Goal: Task Accomplishment & Management: Use online tool/utility

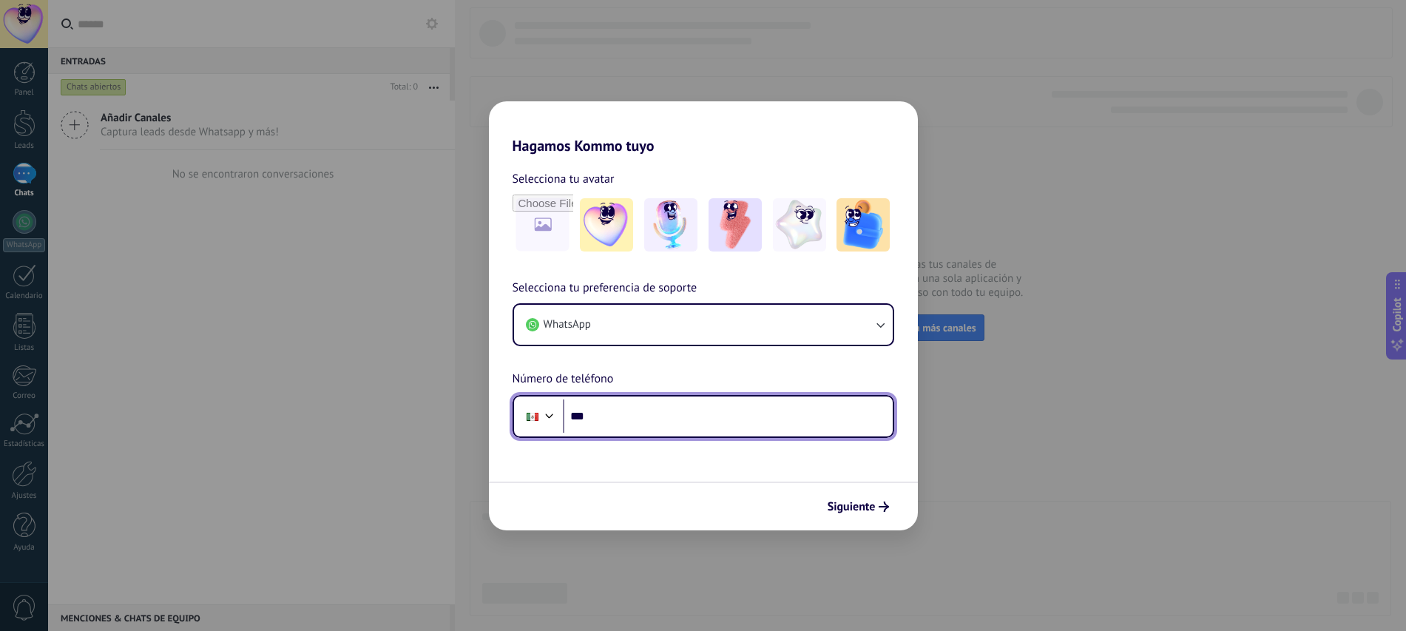
click at [663, 426] on input "***" at bounding box center [728, 416] width 330 height 34
type input "**********"
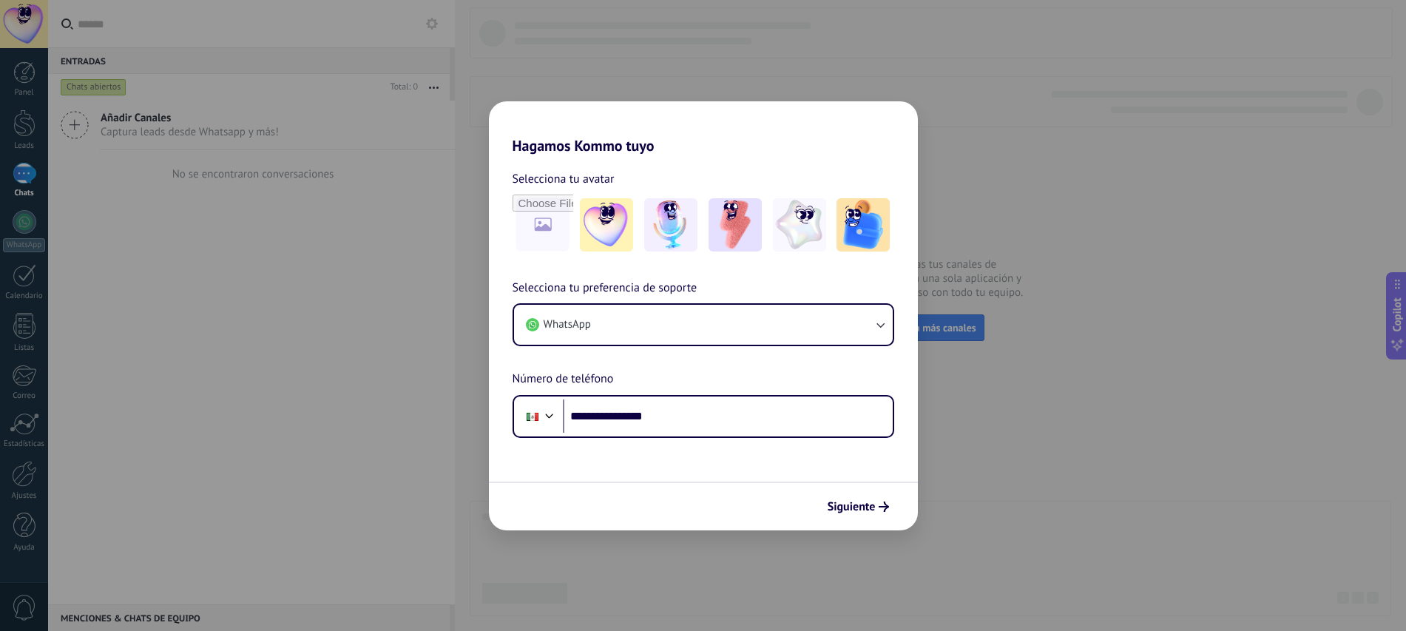
click at [869, 518] on div "Siguiente" at bounding box center [703, 505] width 429 height 49
click at [864, 510] on span "Siguiente" at bounding box center [852, 506] width 48 height 10
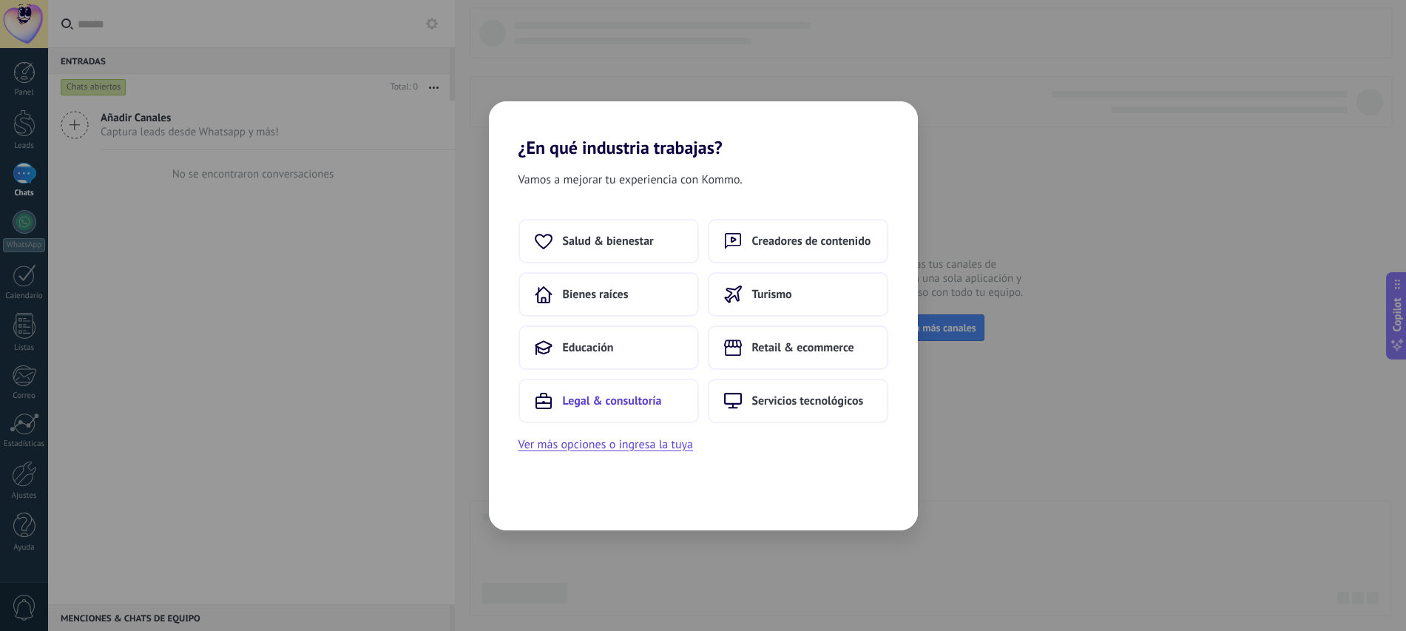
click at [697, 402] on button "Legal & consultoría" at bounding box center [608, 401] width 180 height 44
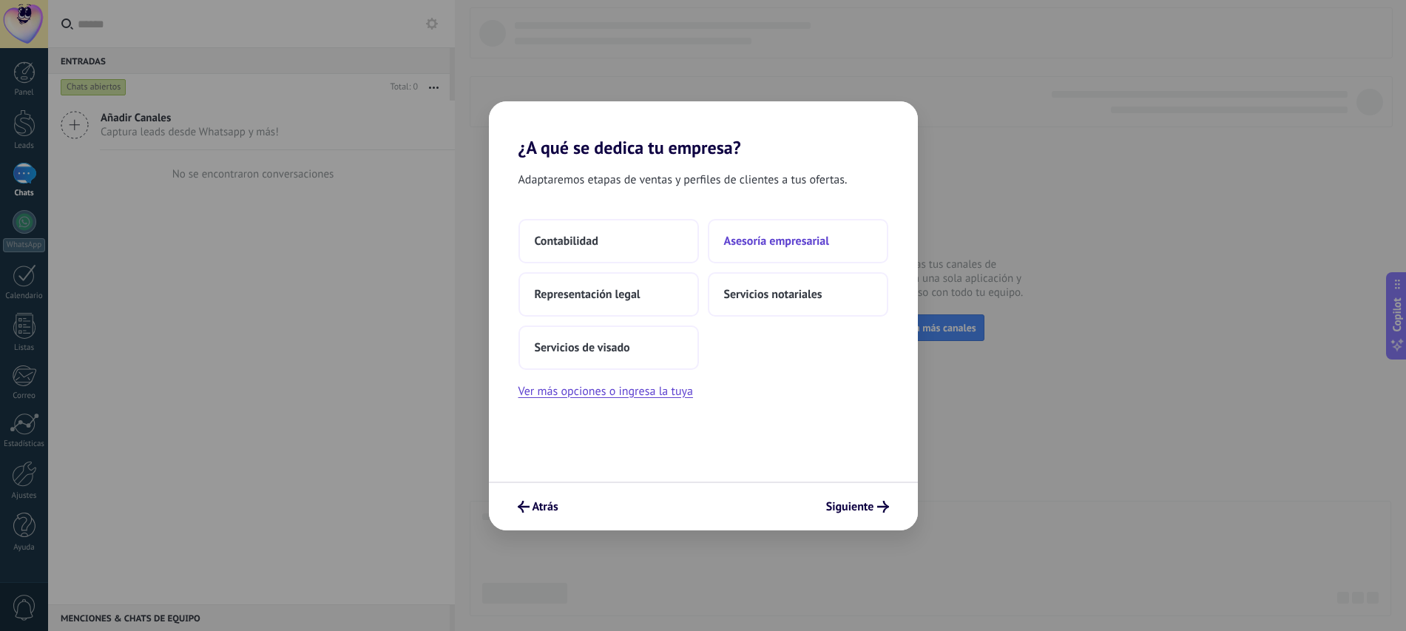
click at [717, 247] on button "Asesoría empresarial" at bounding box center [798, 241] width 180 height 44
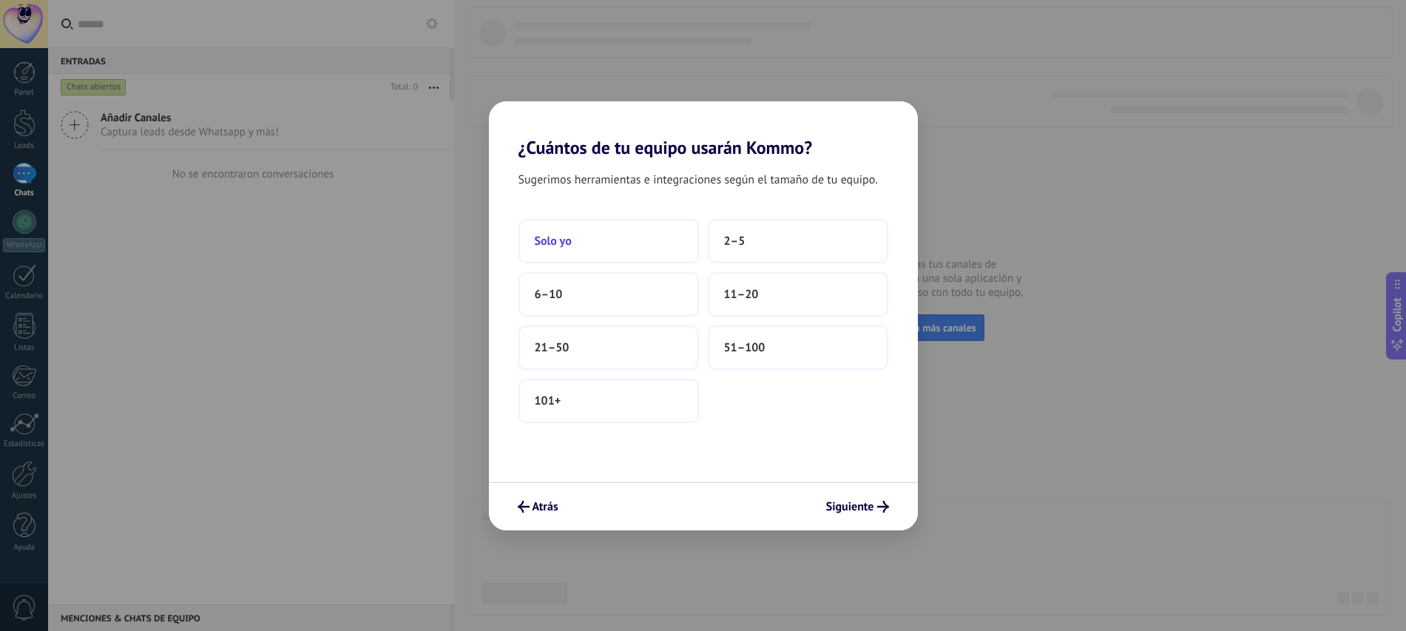
click at [572, 246] on button "Solo yo" at bounding box center [608, 241] width 180 height 44
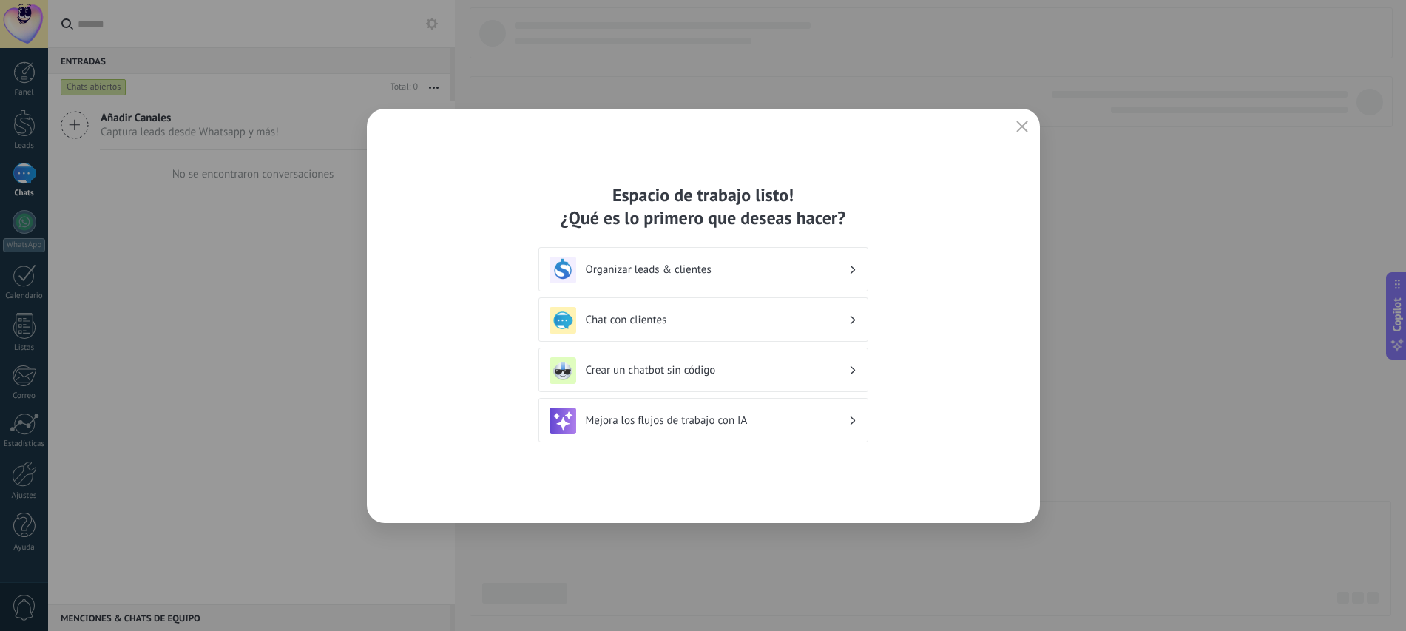
click at [680, 331] on div "Chat con clientes" at bounding box center [703, 320] width 308 height 27
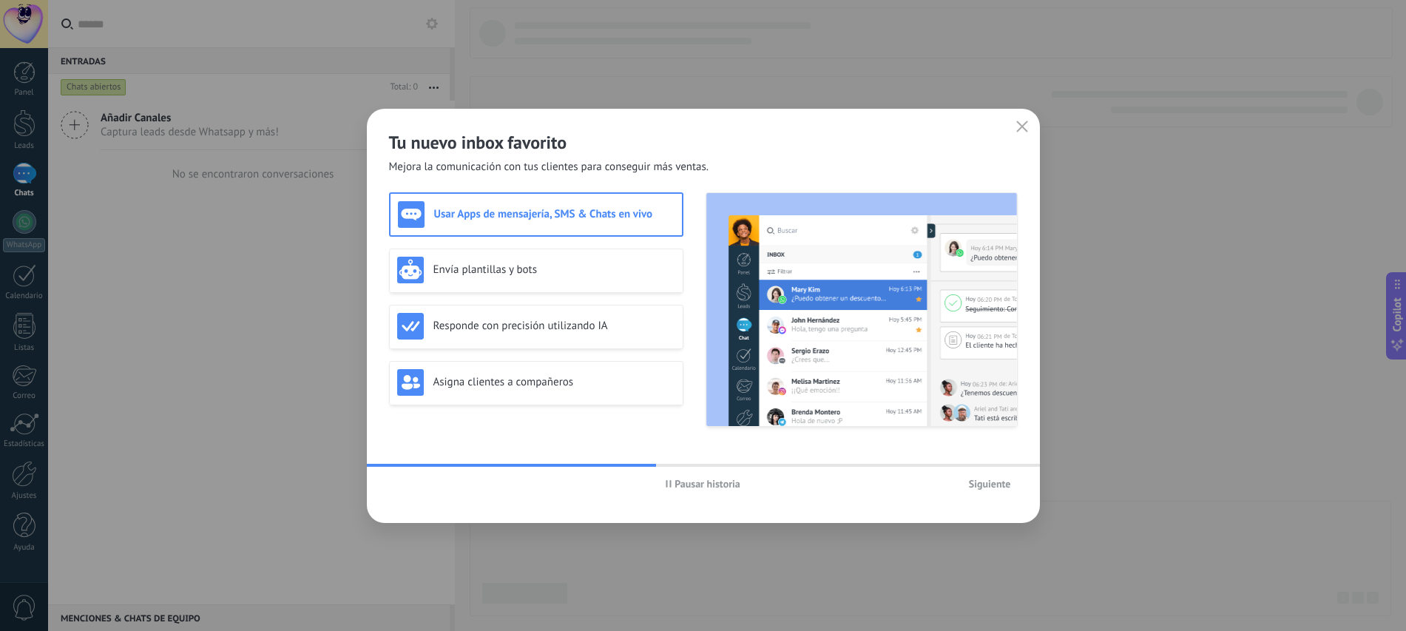
click at [986, 489] on span "Siguiente" at bounding box center [990, 484] width 42 height 10
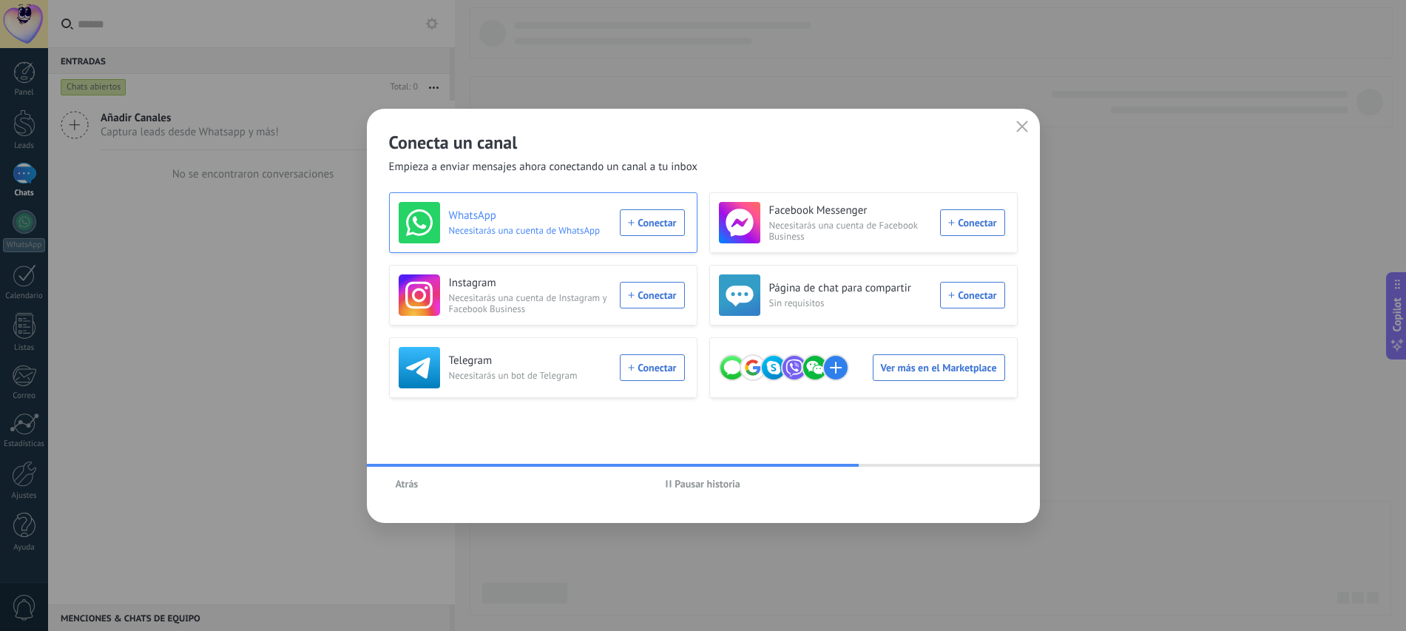
click at [665, 229] on div "WhatsApp Necesitarás una cuenta de WhatsApp Conectar" at bounding box center [542, 222] width 286 height 41
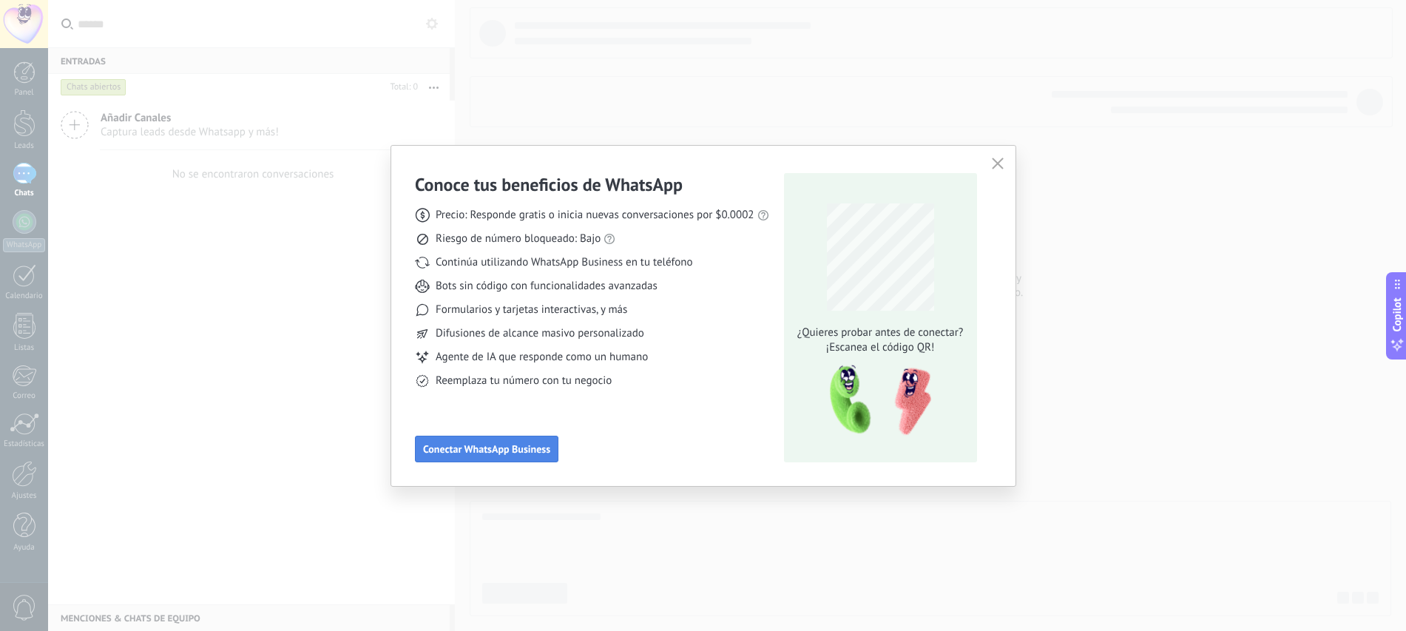
click at [447, 454] on span "Conectar WhatsApp Business" at bounding box center [486, 449] width 127 height 10
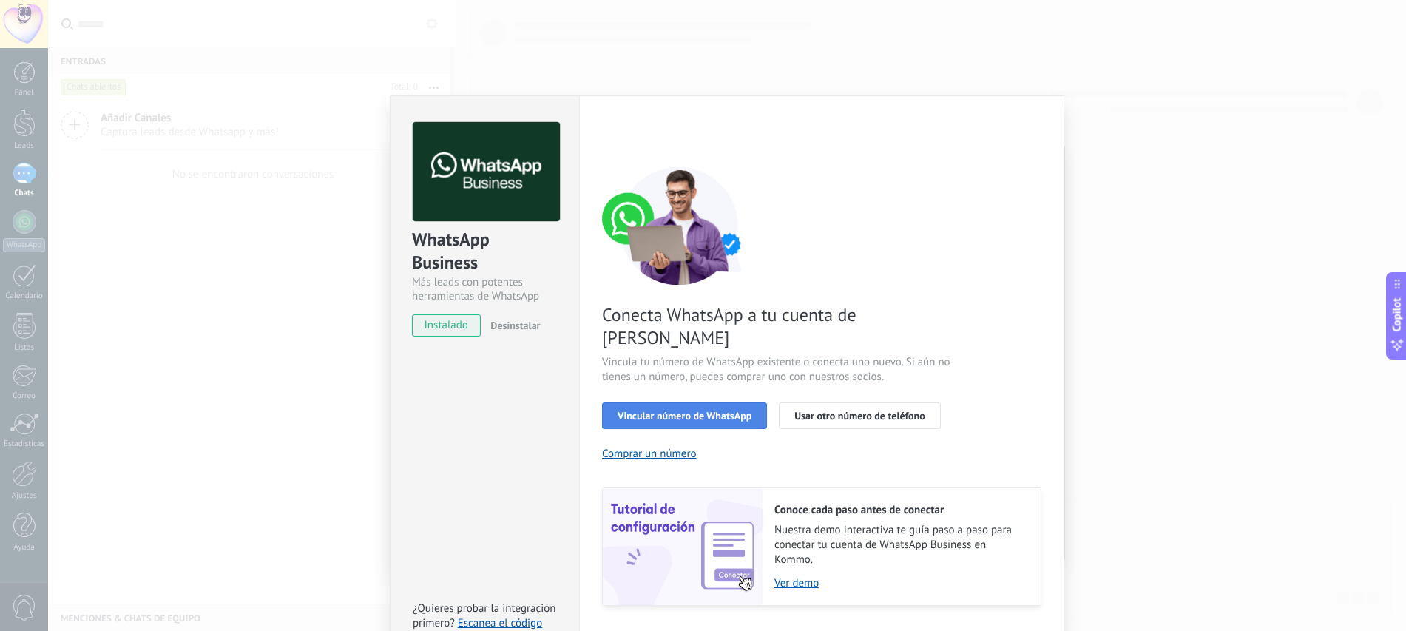
click at [669, 402] on button "Vincular número de WhatsApp" at bounding box center [684, 415] width 165 height 27
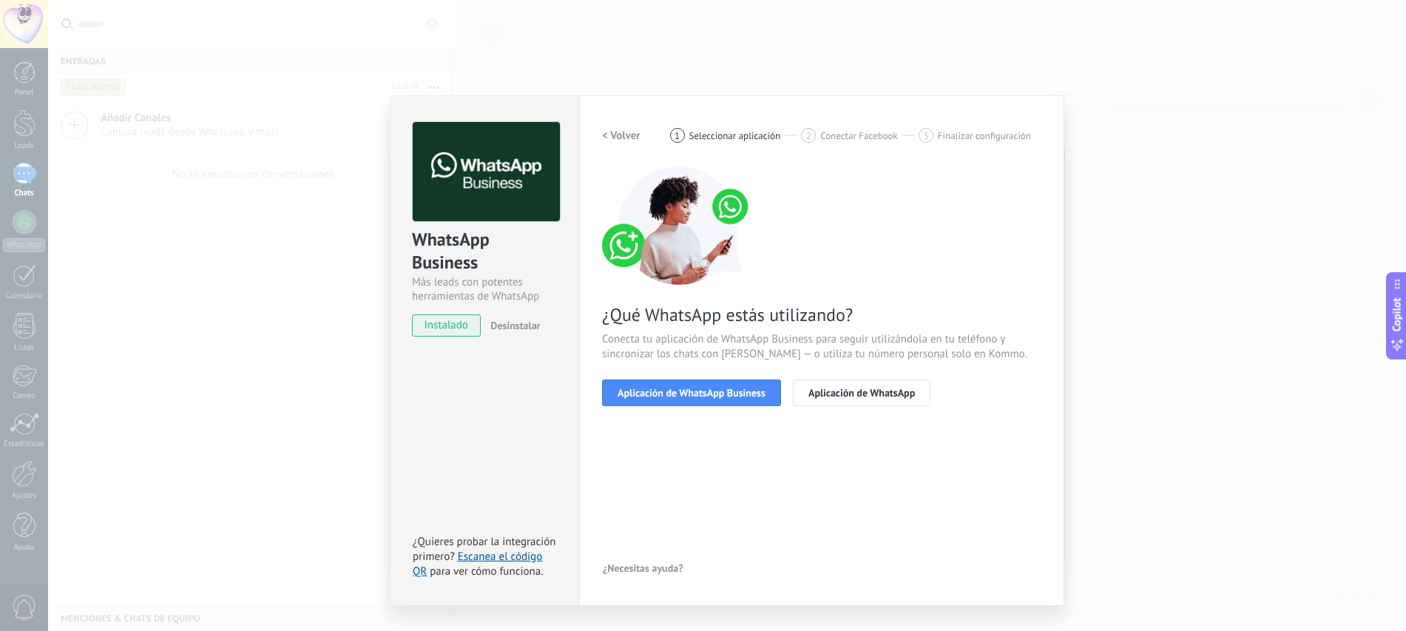
click at [669, 402] on button "Aplicación de WhatsApp Business" at bounding box center [691, 392] width 179 height 27
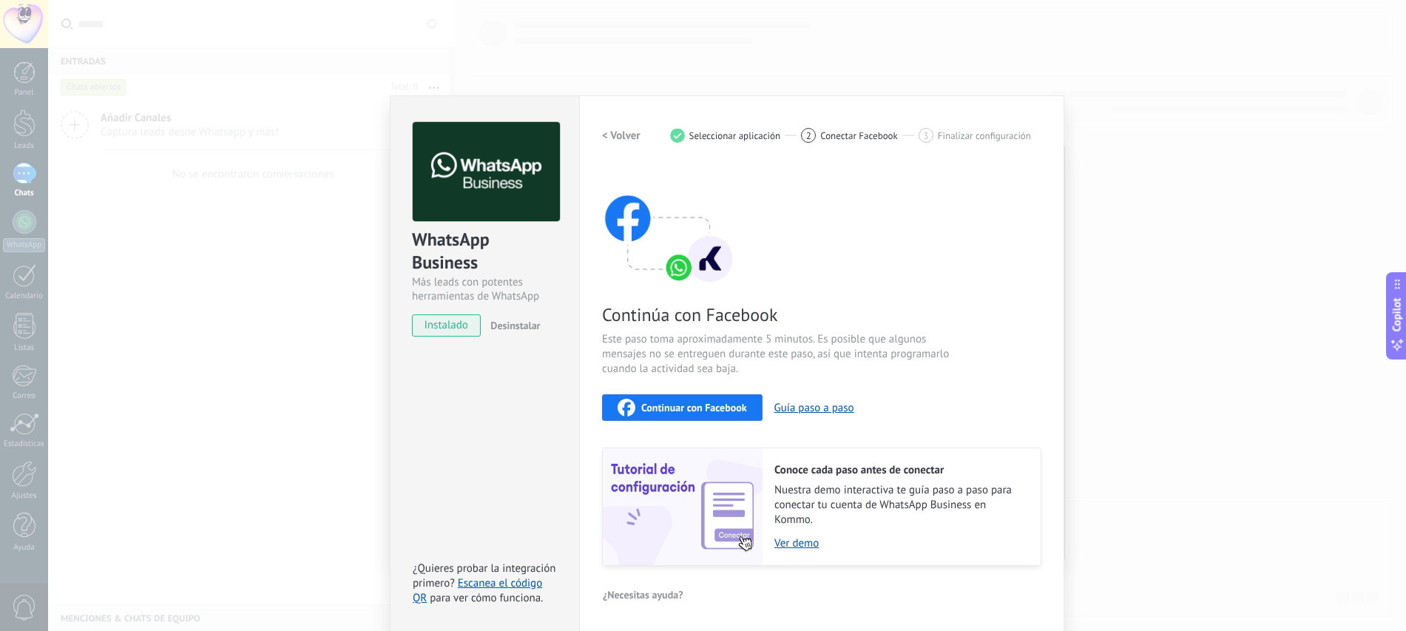
click at [669, 402] on span "Continuar con Facebook" at bounding box center [694, 407] width 106 height 10
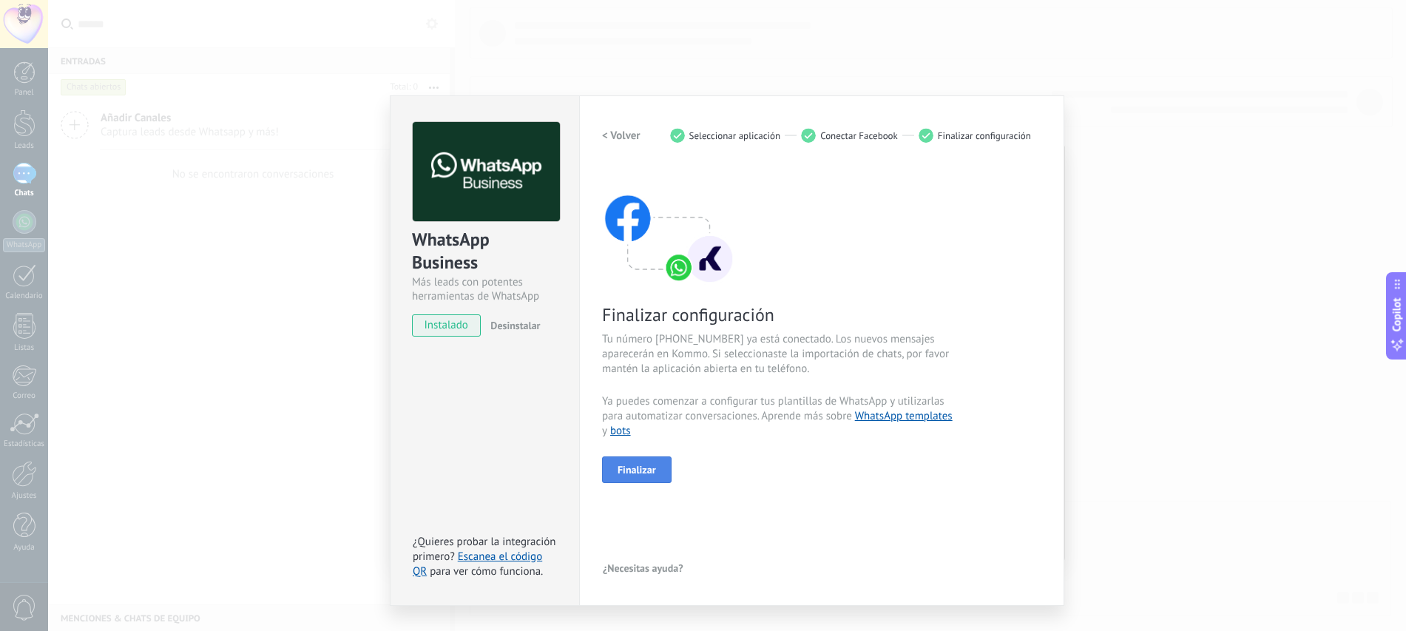
click at [642, 468] on span "Finalizar" at bounding box center [637, 469] width 38 height 10
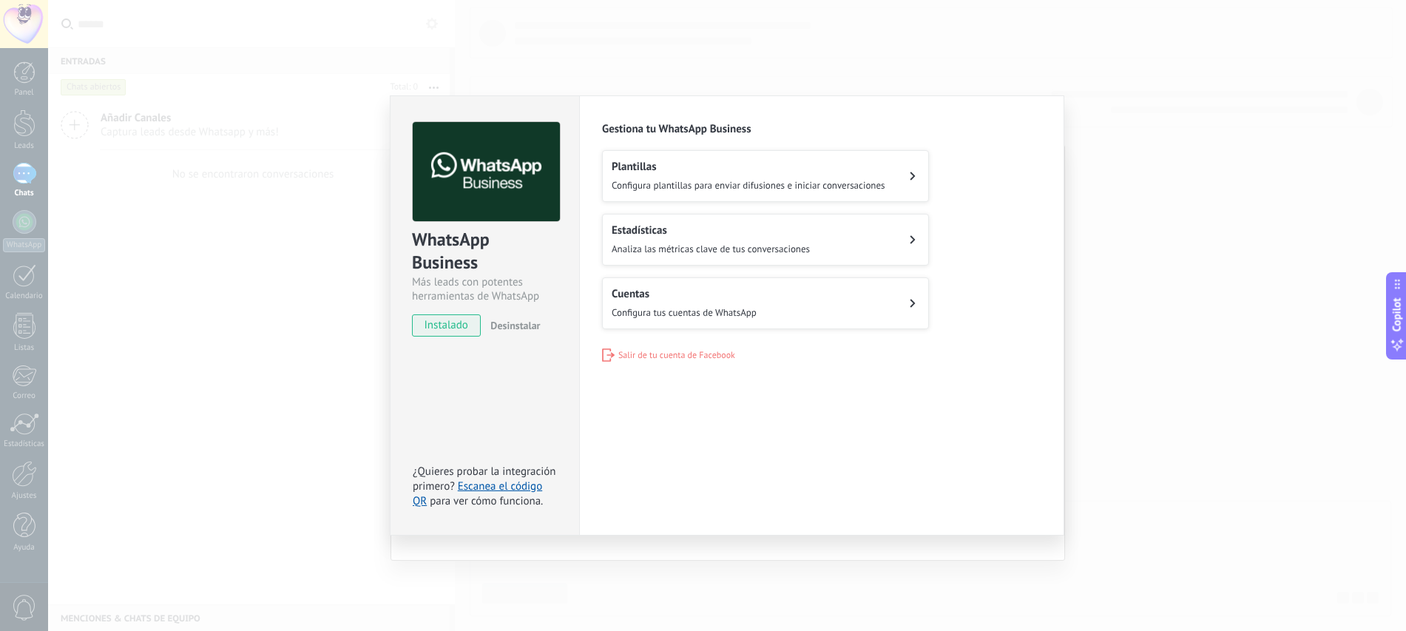
click at [752, 180] on span "Configura plantillas para enviar difusiones e iniciar conversaciones" at bounding box center [749, 185] width 274 height 13
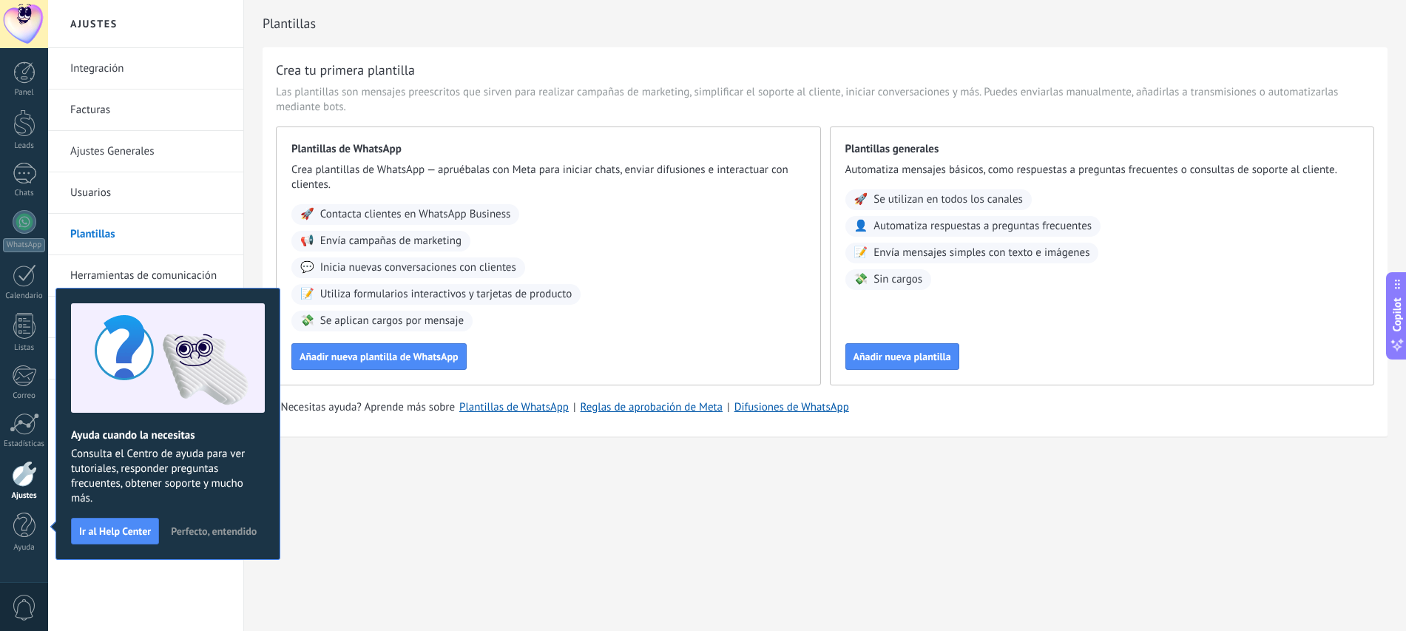
click at [200, 527] on span "Perfecto, entendido" at bounding box center [214, 531] width 86 height 10
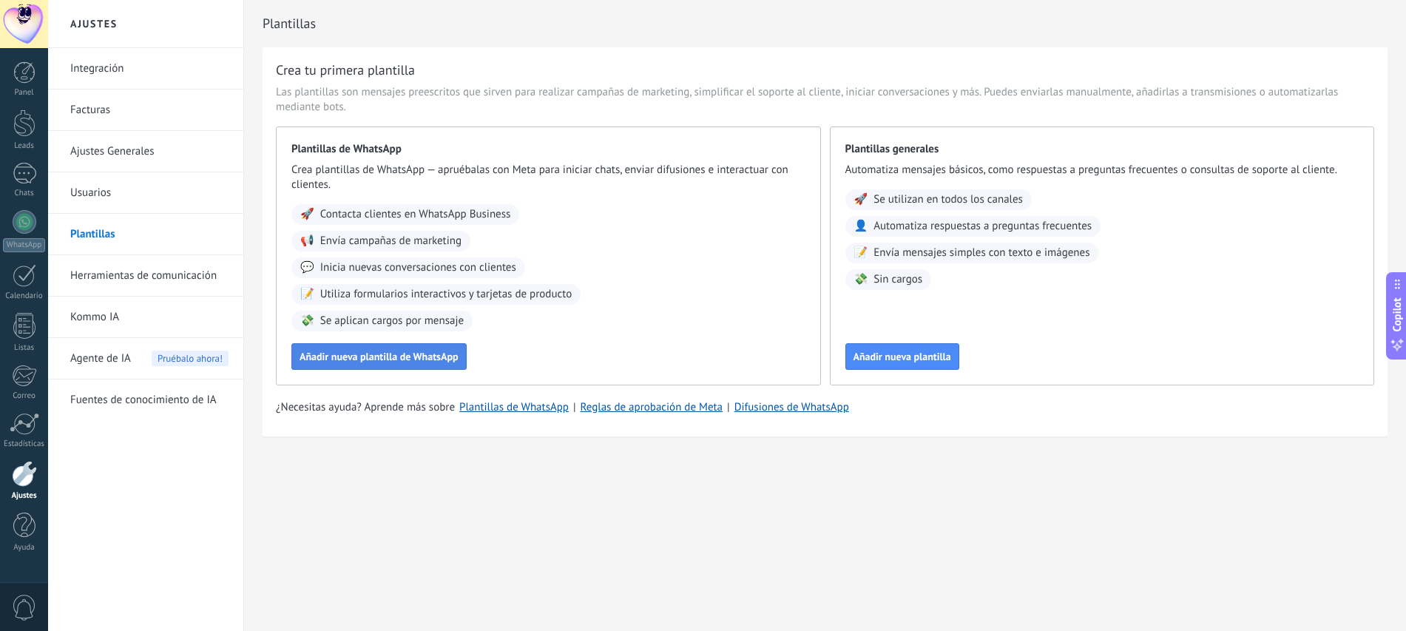
click at [374, 362] on span "Añadir nueva plantilla de WhatsApp" at bounding box center [379, 356] width 159 height 10
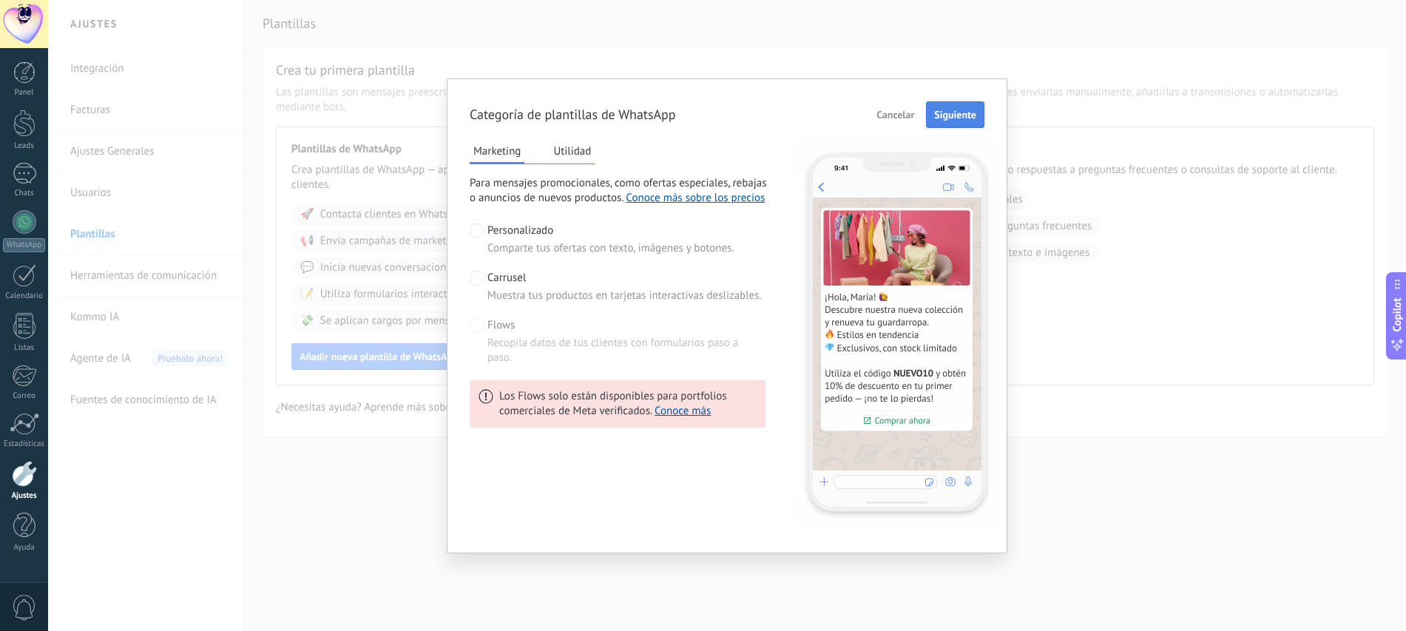
click at [930, 108] on button "Siguiente" at bounding box center [955, 114] width 58 height 27
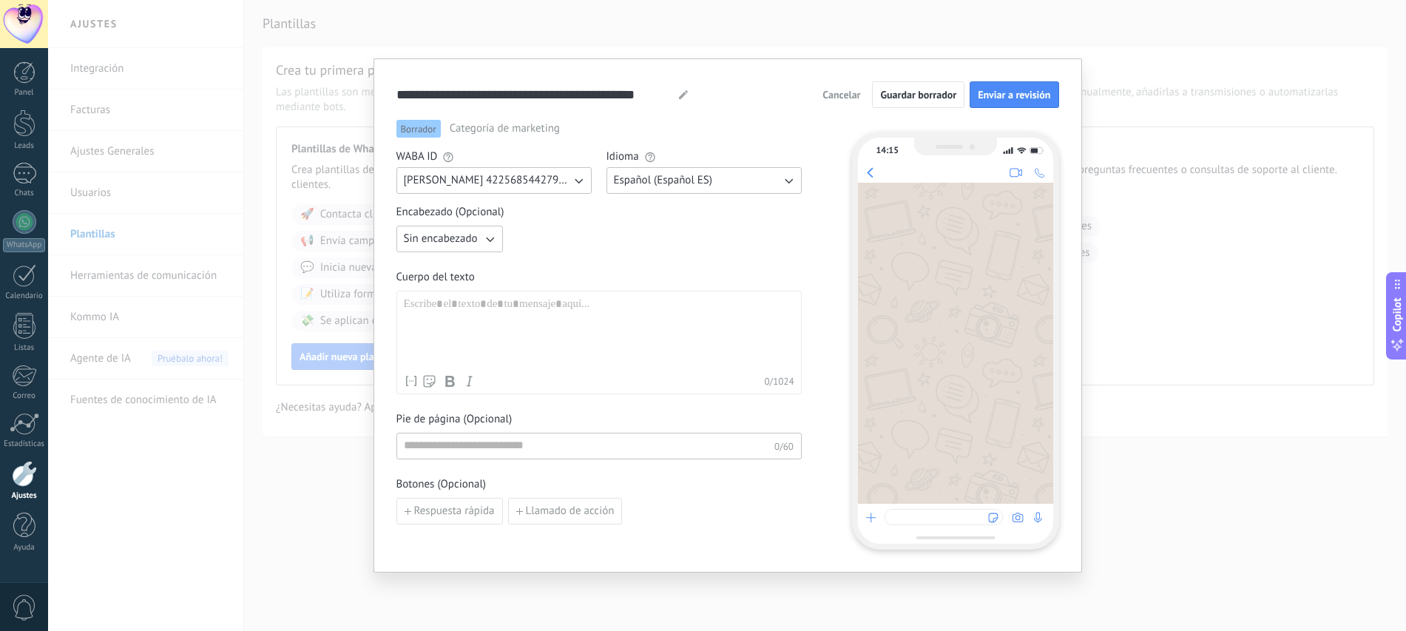
click at [489, 240] on icon "button" at bounding box center [489, 238] width 15 height 15
drag, startPoint x: 467, startPoint y: 260, endPoint x: 615, endPoint y: 244, distance: 148.8
click at [615, 244] on div "Sin encabezado Sin encabezado Texto Imagen o archivo" at bounding box center [598, 239] width 405 height 27
click at [615, 244] on div "Sin encabezado" at bounding box center [598, 239] width 405 height 27
click at [484, 237] on icon "button" at bounding box center [489, 238] width 15 height 15
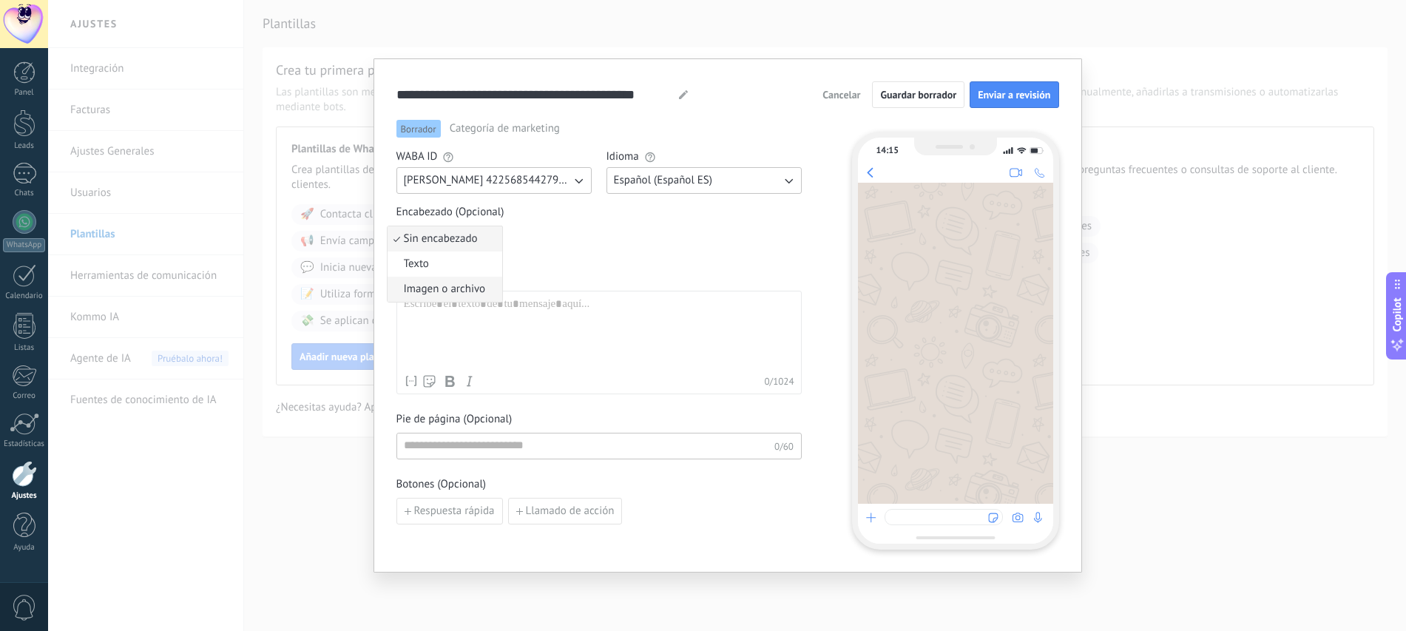
click at [484, 285] on li "Imagen o archivo" at bounding box center [445, 289] width 115 height 25
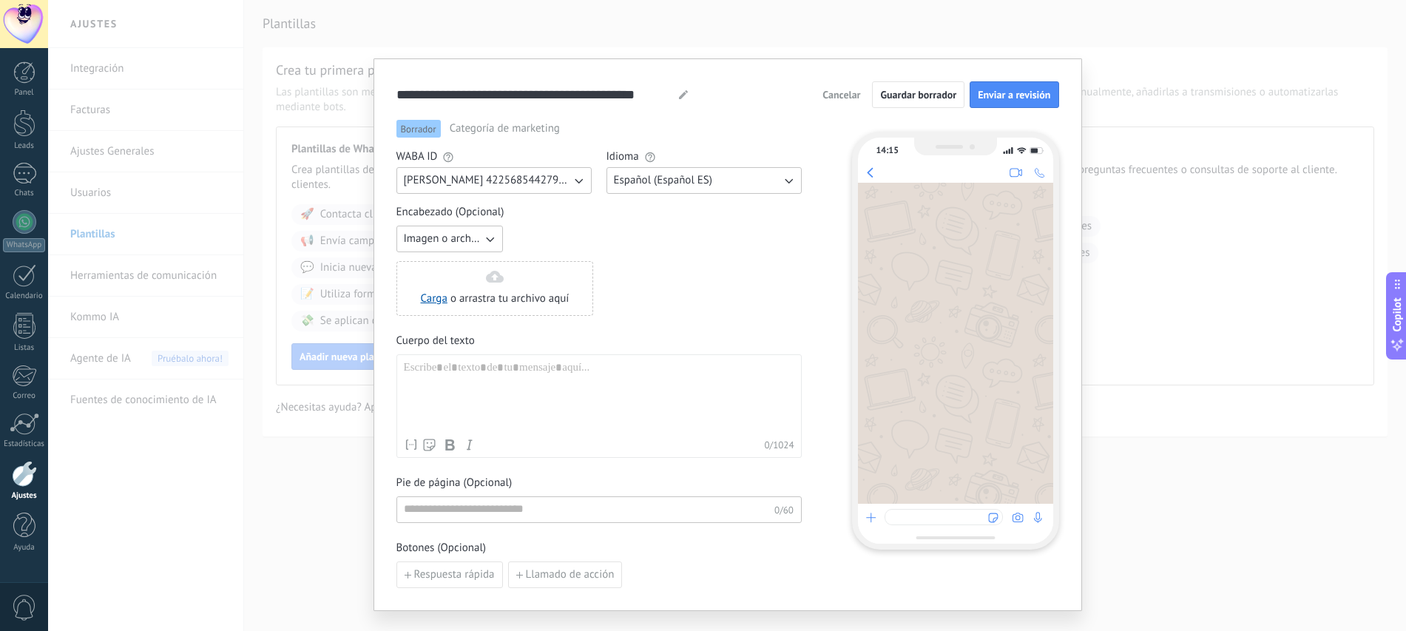
click at [484, 285] on div "Carga o arrastra tu archivo aquí Arrastra aquí" at bounding box center [495, 288] width 149 height 35
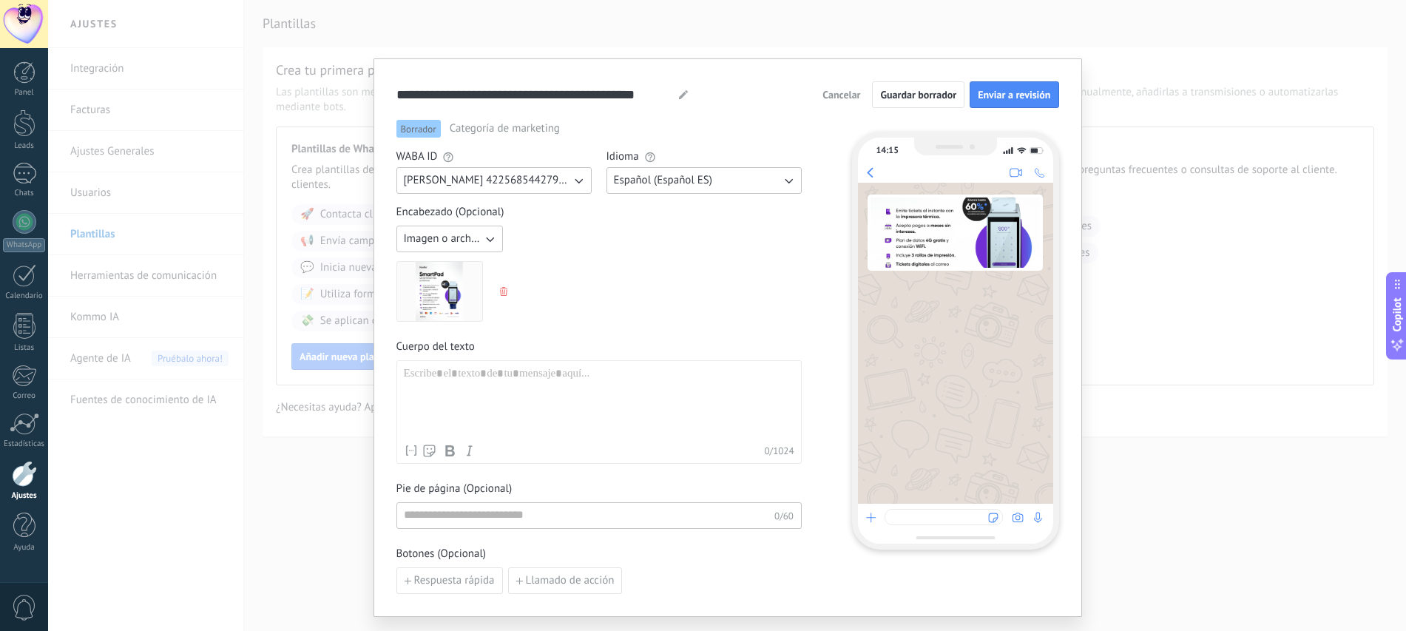
click at [504, 290] on icon "button" at bounding box center [503, 291] width 7 height 9
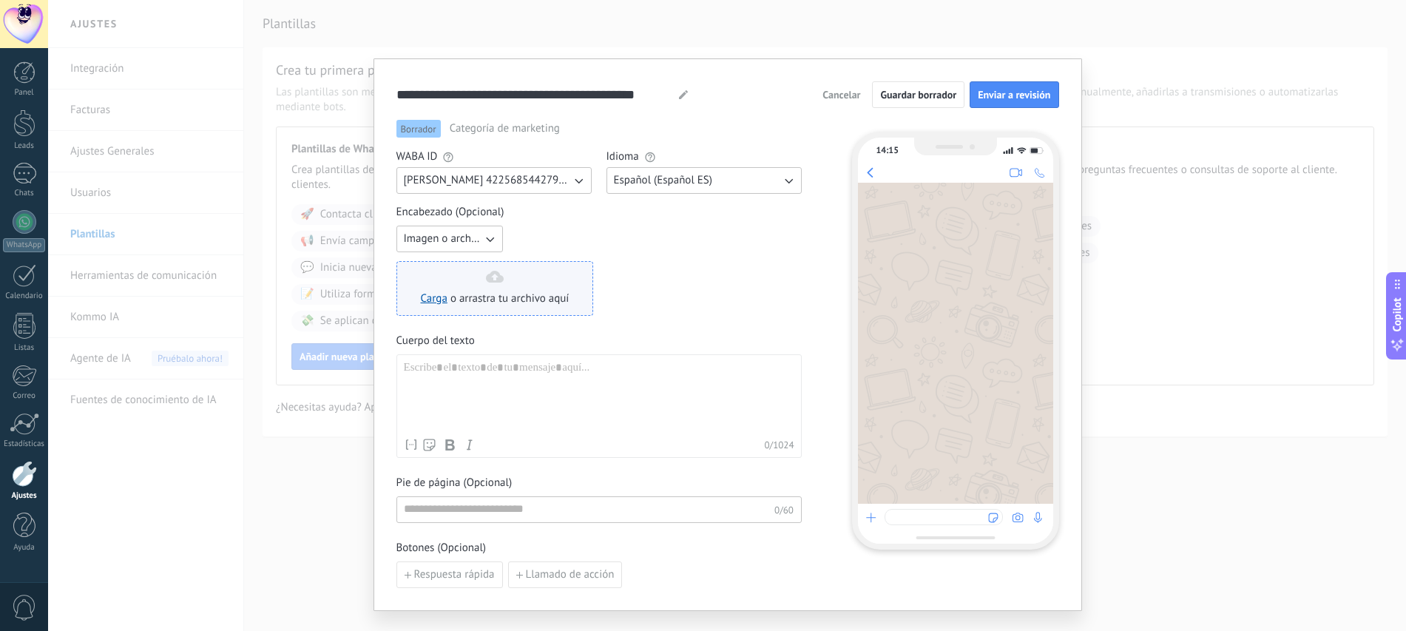
click at [492, 290] on div "Carga o arrastra tu archivo aquí Arrastra aquí" at bounding box center [495, 288] width 149 height 35
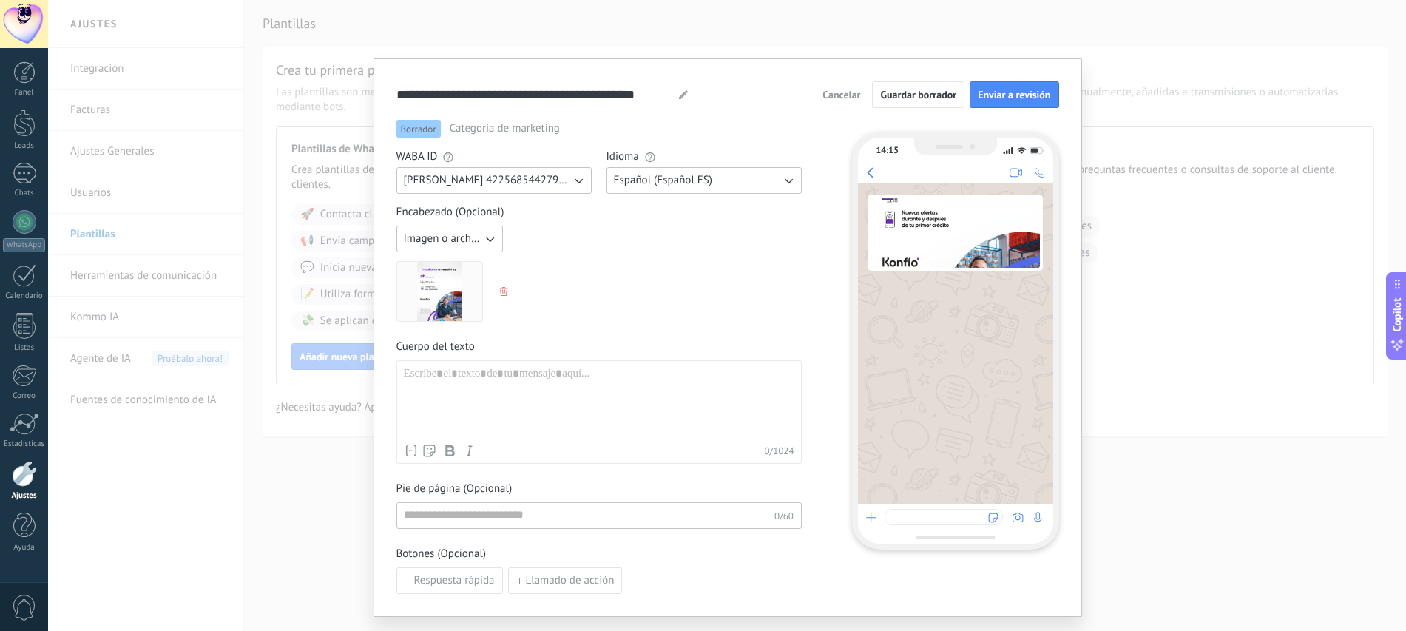
click at [581, 413] on div at bounding box center [599, 402] width 390 height 70
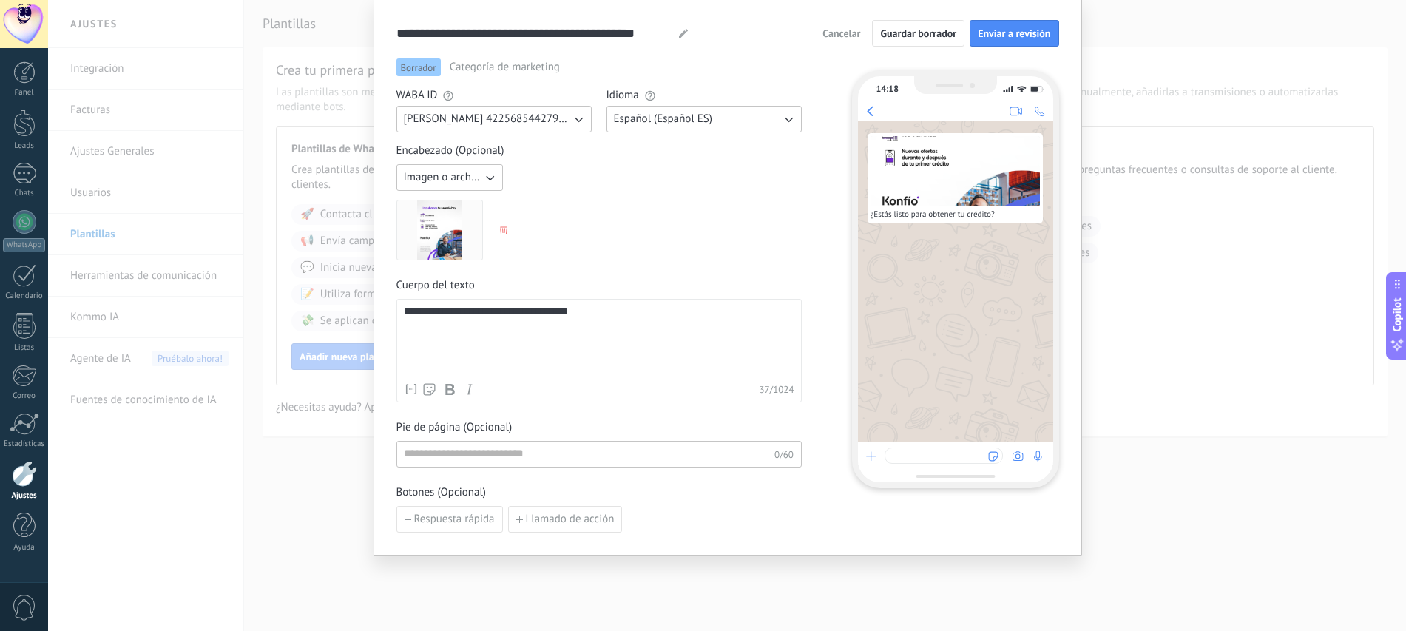
scroll to position [71, 0]
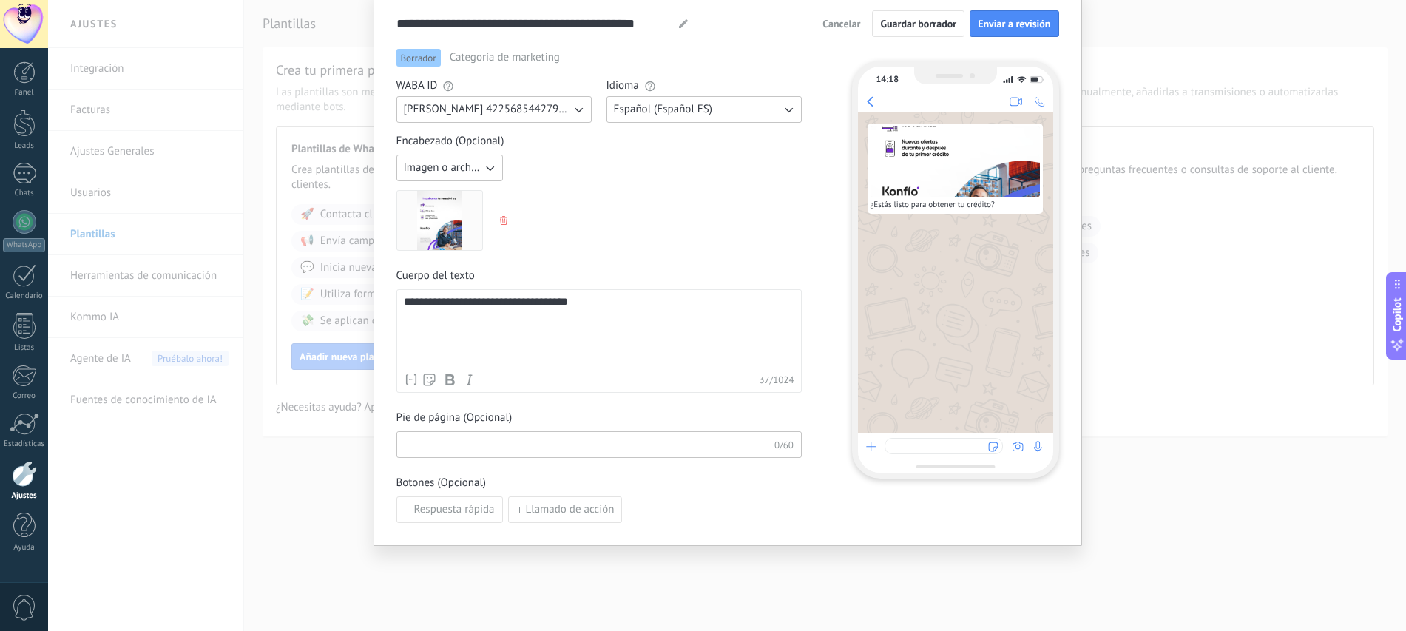
click at [524, 453] on input at bounding box center [585, 444] width 377 height 24
type input "**********"
click at [521, 513] on span "Llamado de acción" at bounding box center [565, 509] width 98 height 10
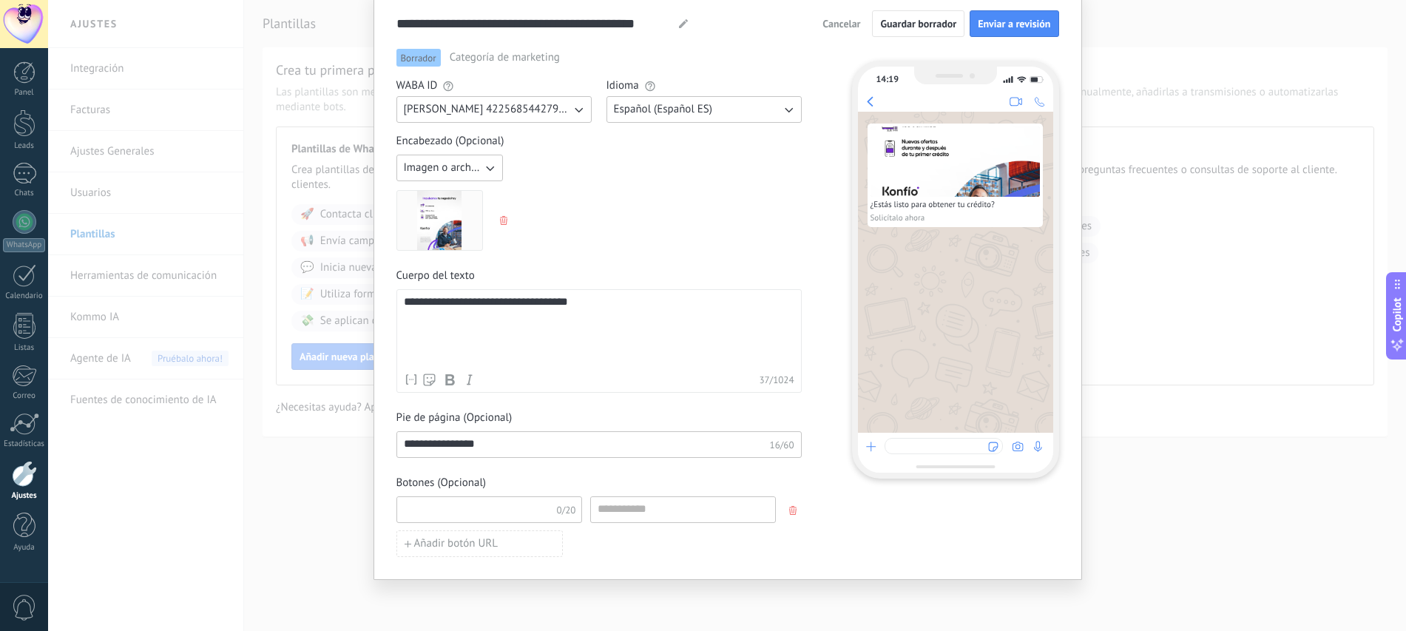
click at [521, 513] on input at bounding box center [476, 509] width 158 height 24
type input "*********"
click at [645, 518] on input at bounding box center [683, 509] width 184 height 24
paste input "**********"
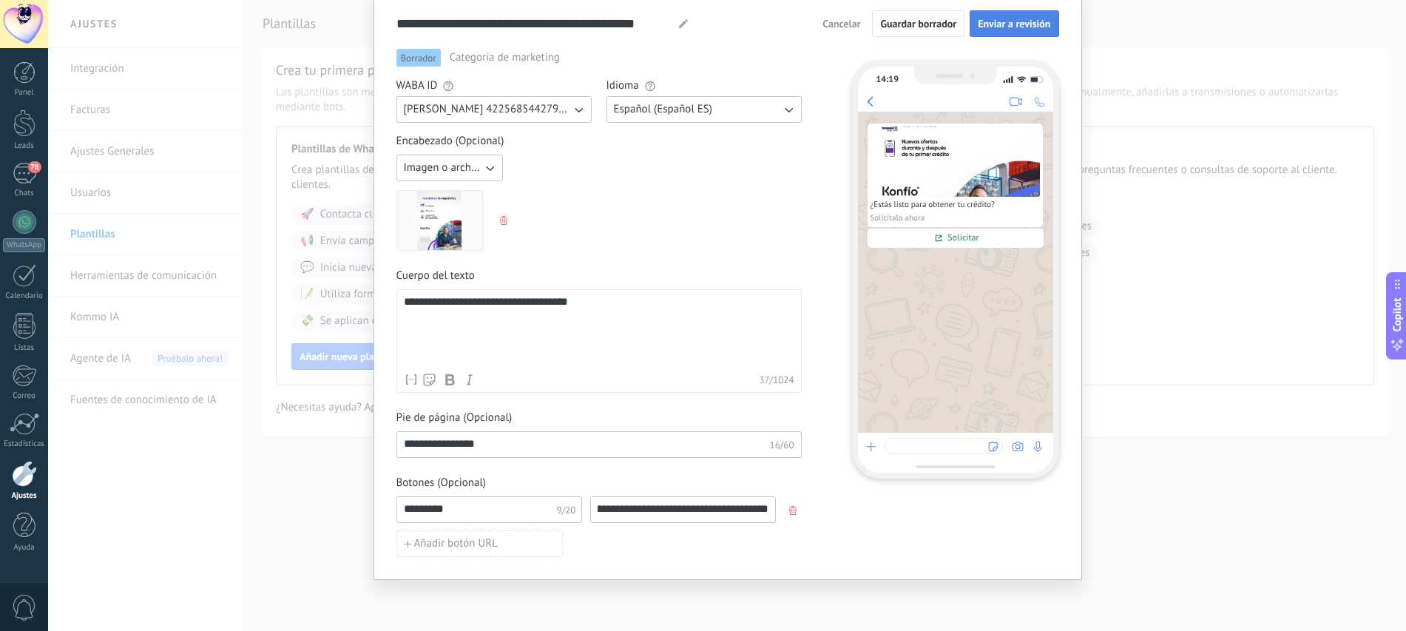
type input "**********"
click at [1004, 13] on button "Enviar a revisión" at bounding box center [1014, 23] width 89 height 27
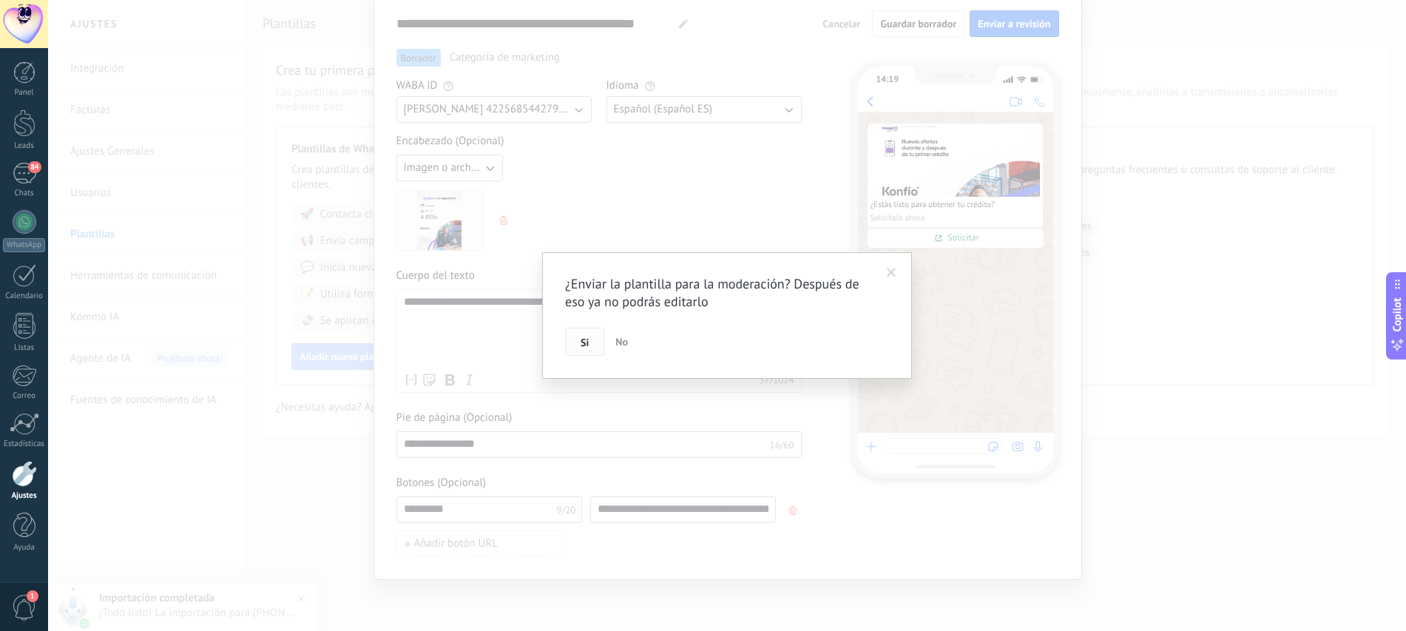
click at [593, 348] on button "Si" at bounding box center [584, 342] width 39 height 28
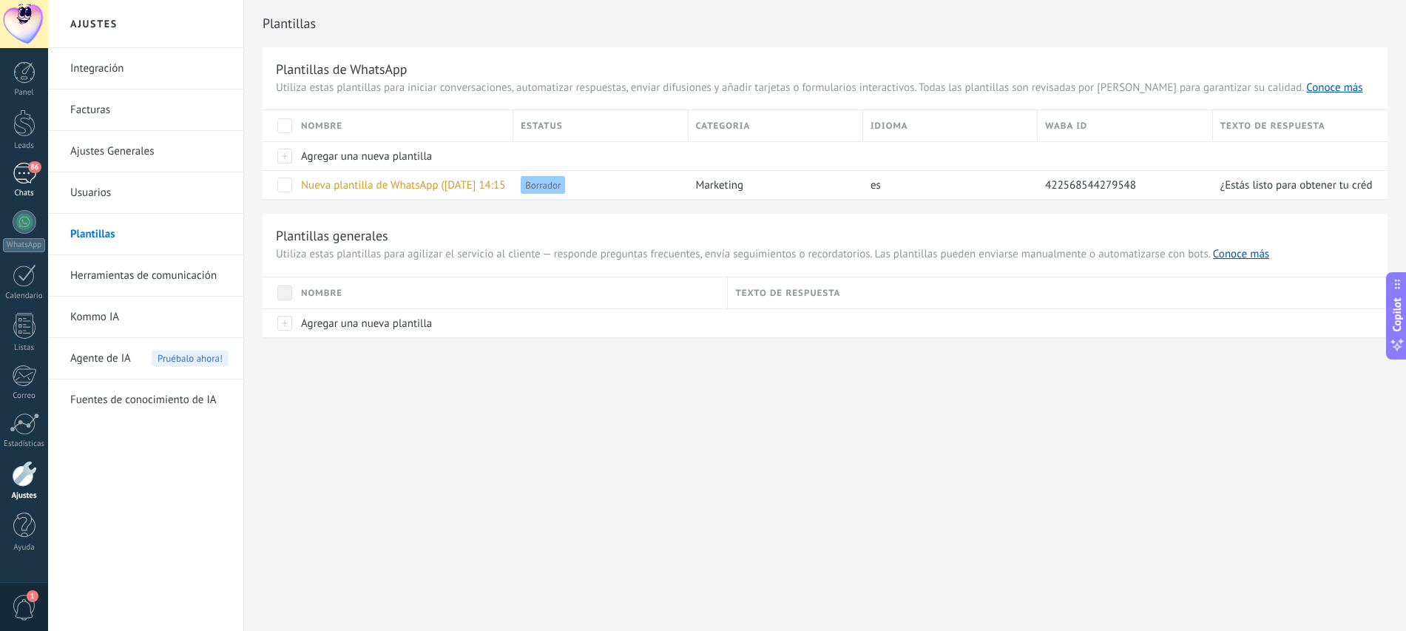
click at [43, 183] on link "86 Chats" at bounding box center [24, 180] width 48 height 35
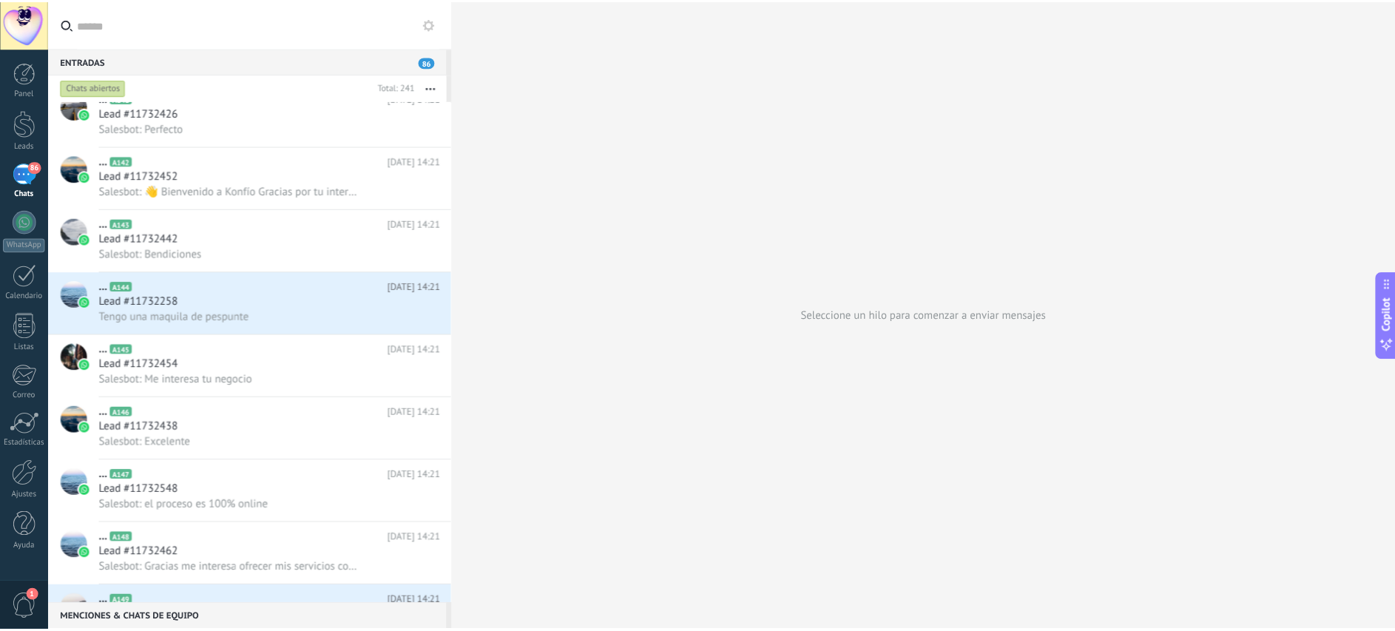
scroll to position [2537, 0]
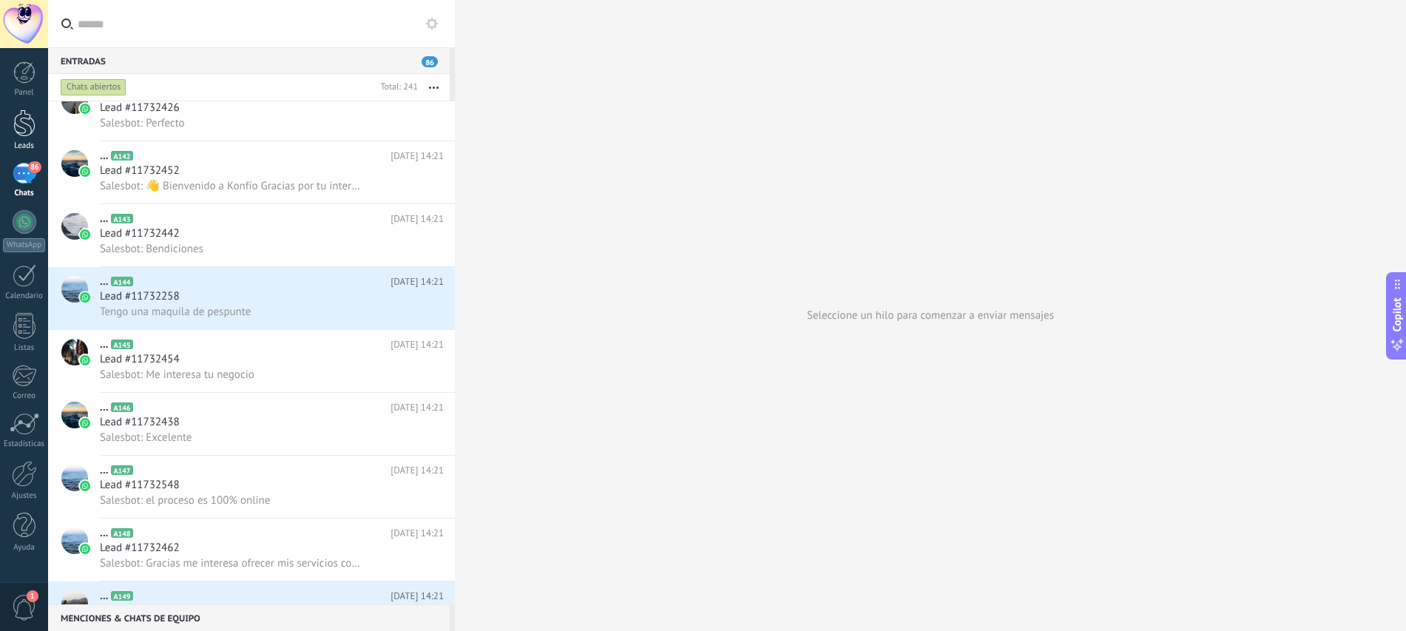
click at [21, 138] on link "Leads" at bounding box center [24, 129] width 48 height 41
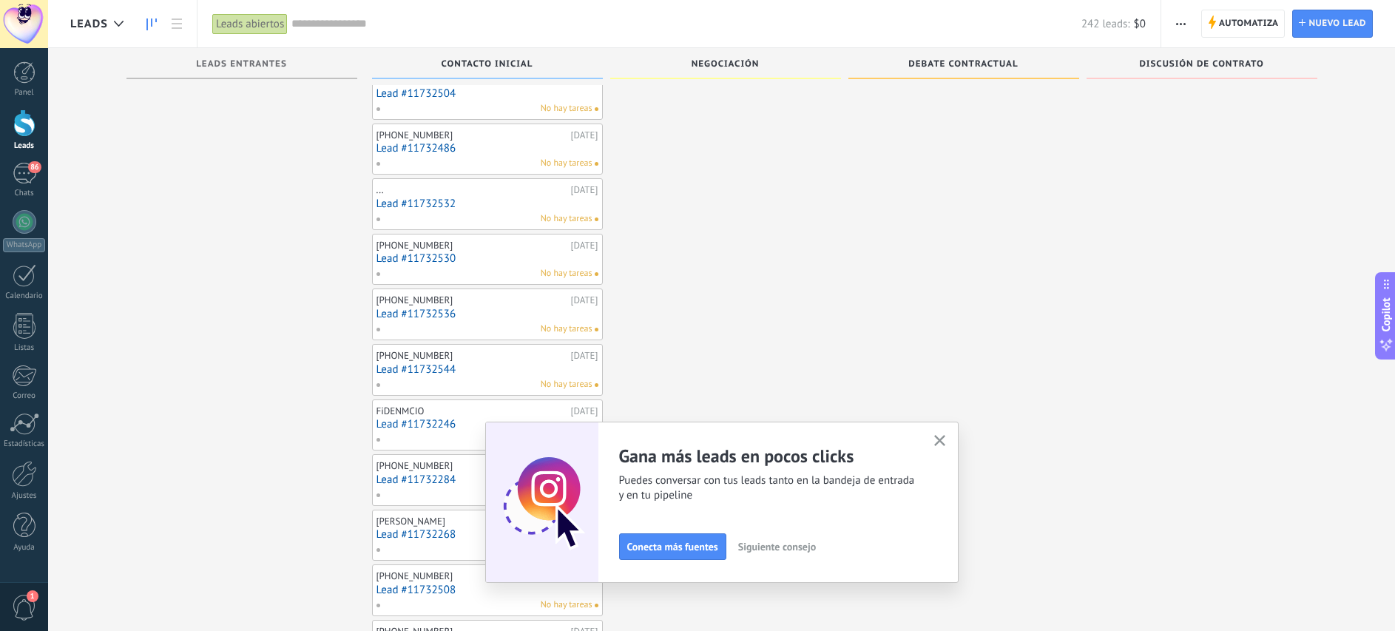
scroll to position [1859, 0]
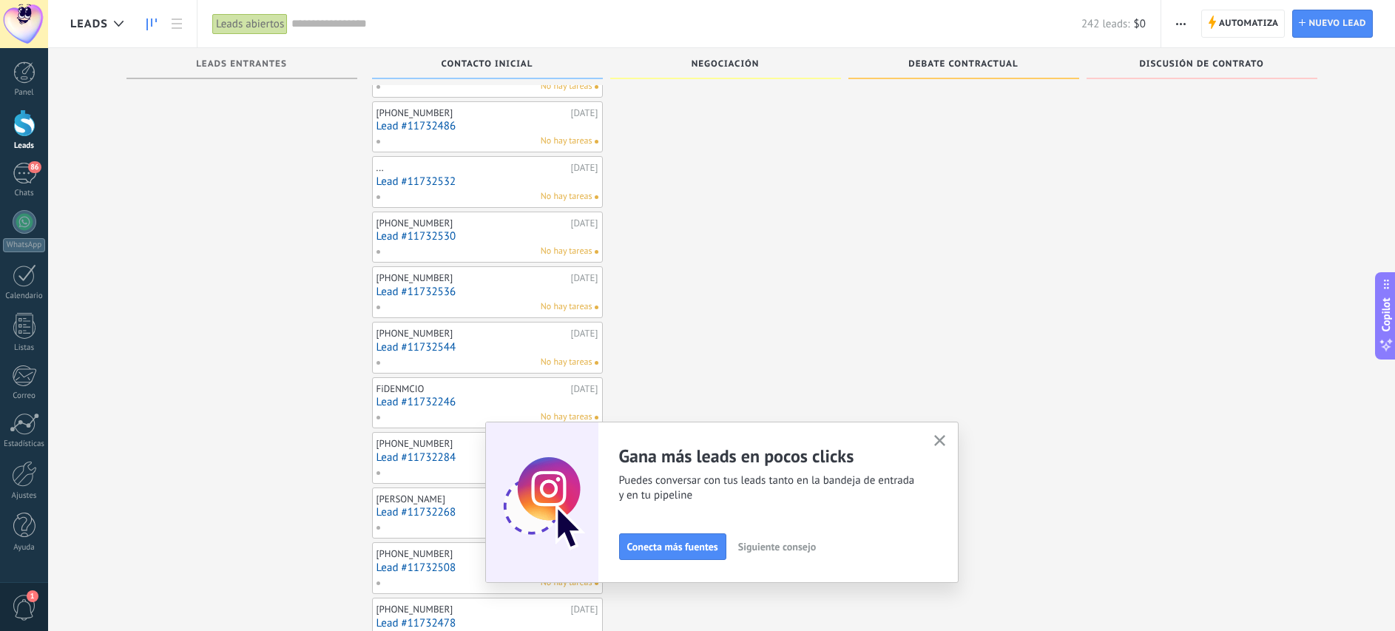
click at [941, 442] on icon "button" at bounding box center [939, 440] width 11 height 11
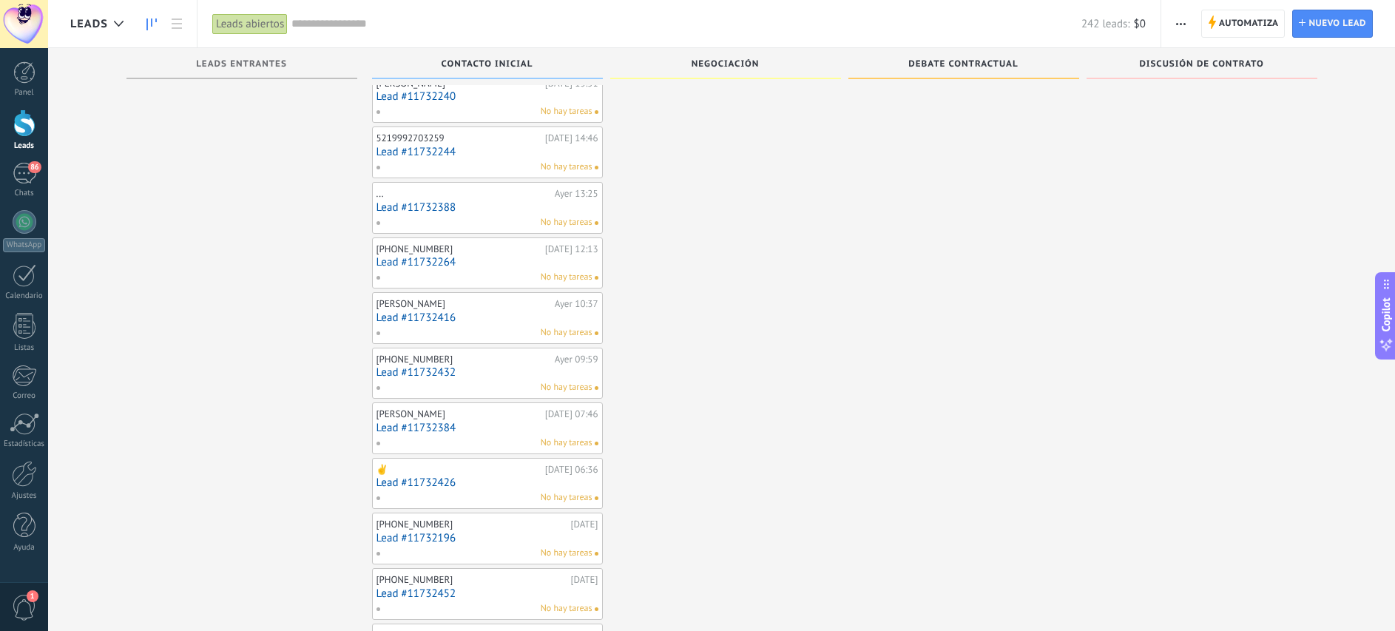
scroll to position [784, 0]
click at [24, 237] on link "WhatsApp" at bounding box center [24, 231] width 48 height 42
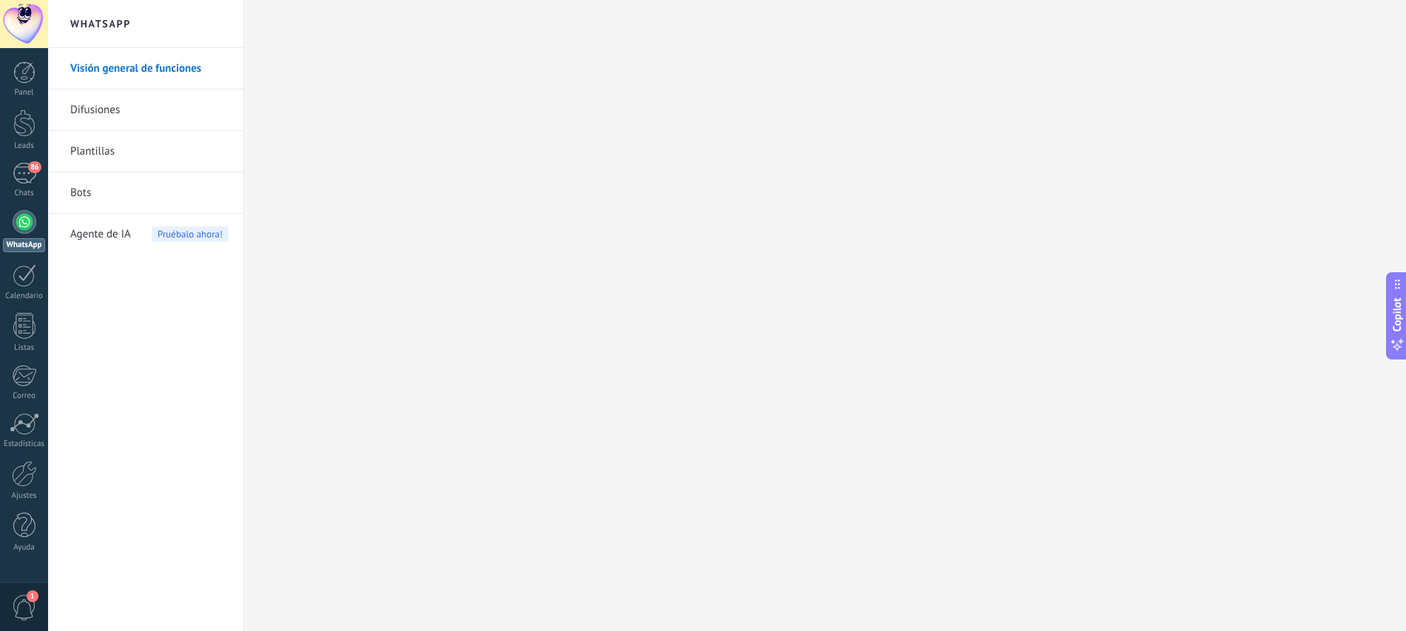
click at [146, 157] on link "Plantillas" at bounding box center [149, 151] width 158 height 41
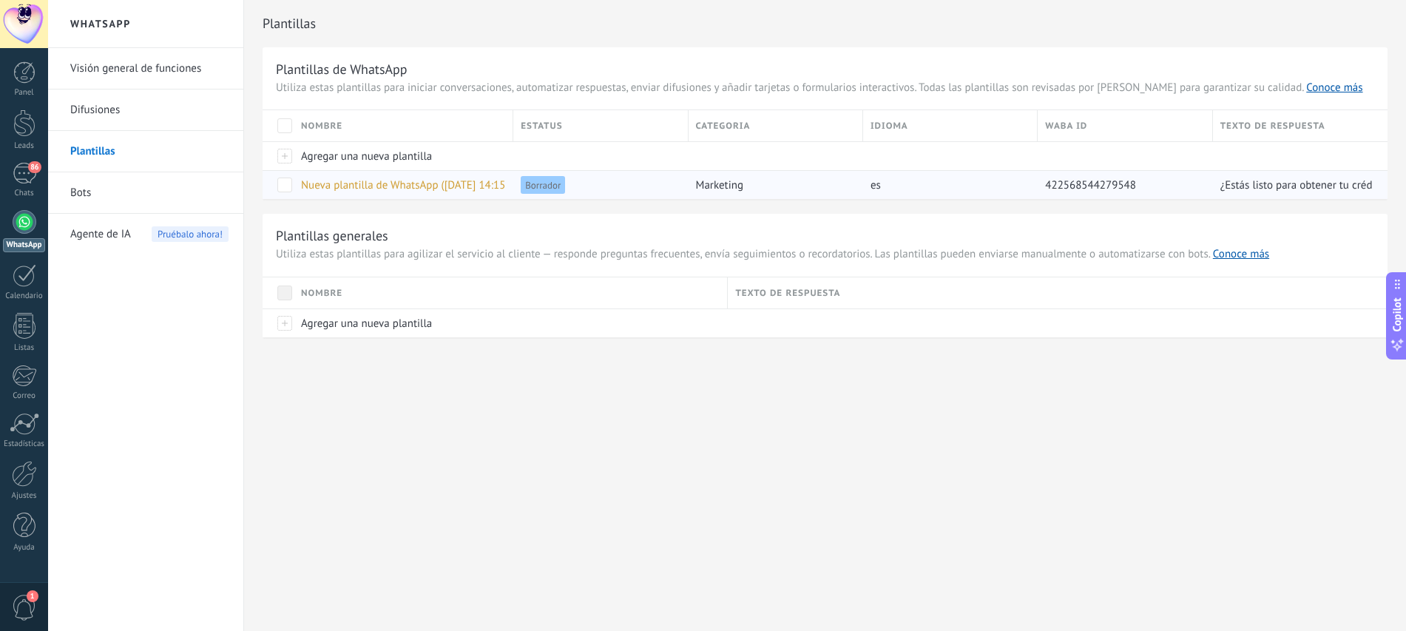
click at [436, 186] on span "Nueva plantilla de WhatsApp ([DATE] 14:15)" at bounding box center [405, 185] width 208 height 14
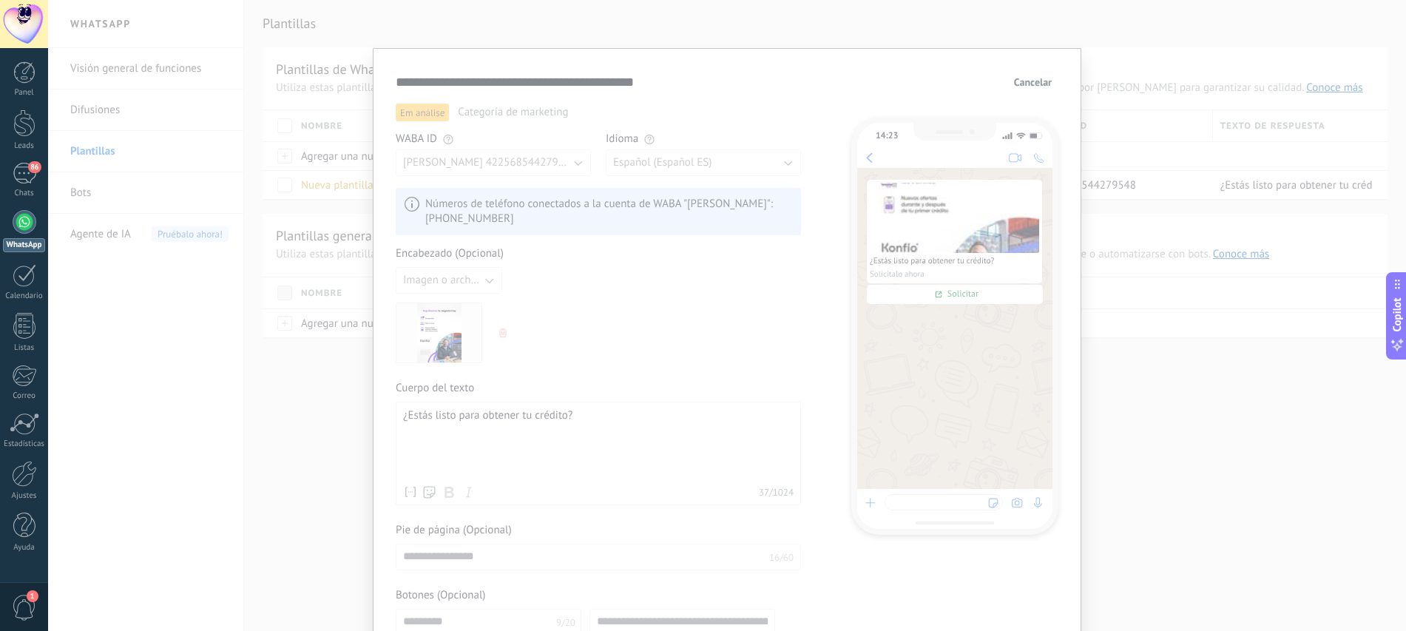
click at [1027, 78] on span "Cancelar" at bounding box center [1033, 82] width 38 height 10
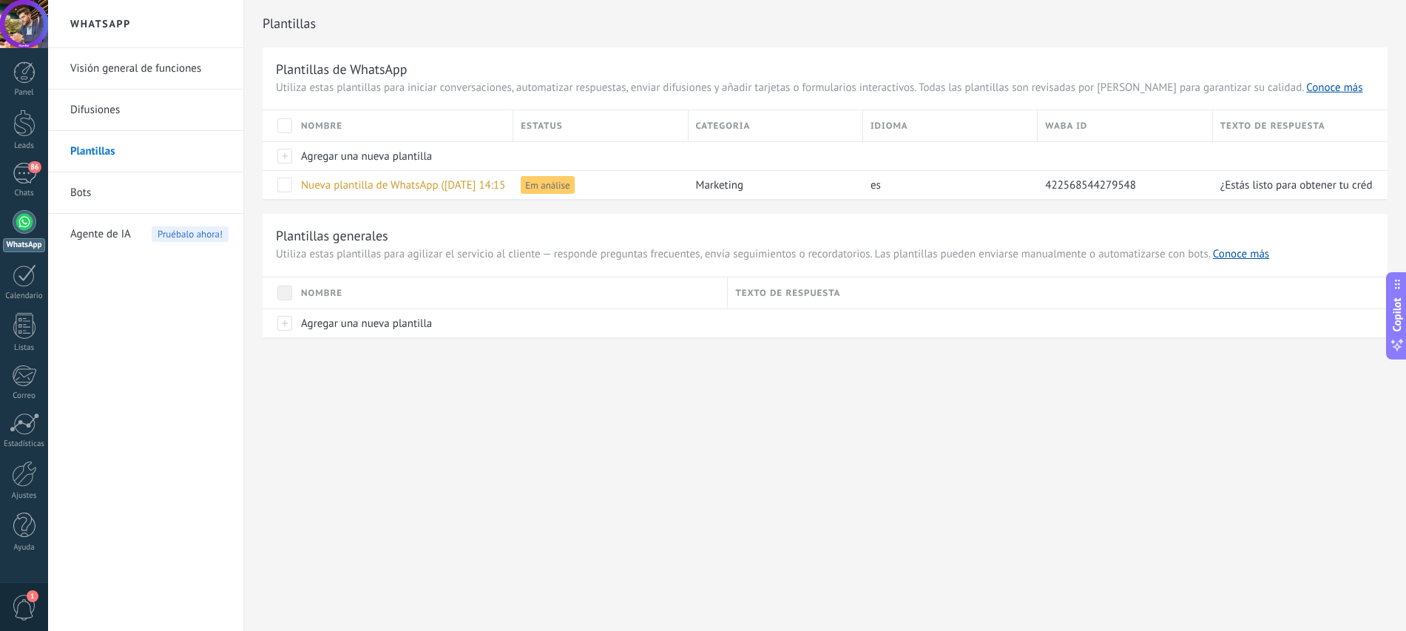
click at [385, 445] on div "WhatsApp Visión general de funciones Difusiones Plantillas Bots Agente de IA Pr…" at bounding box center [727, 315] width 1358 height 631
click at [115, 238] on span "Agente de IA" at bounding box center [100, 234] width 61 height 41
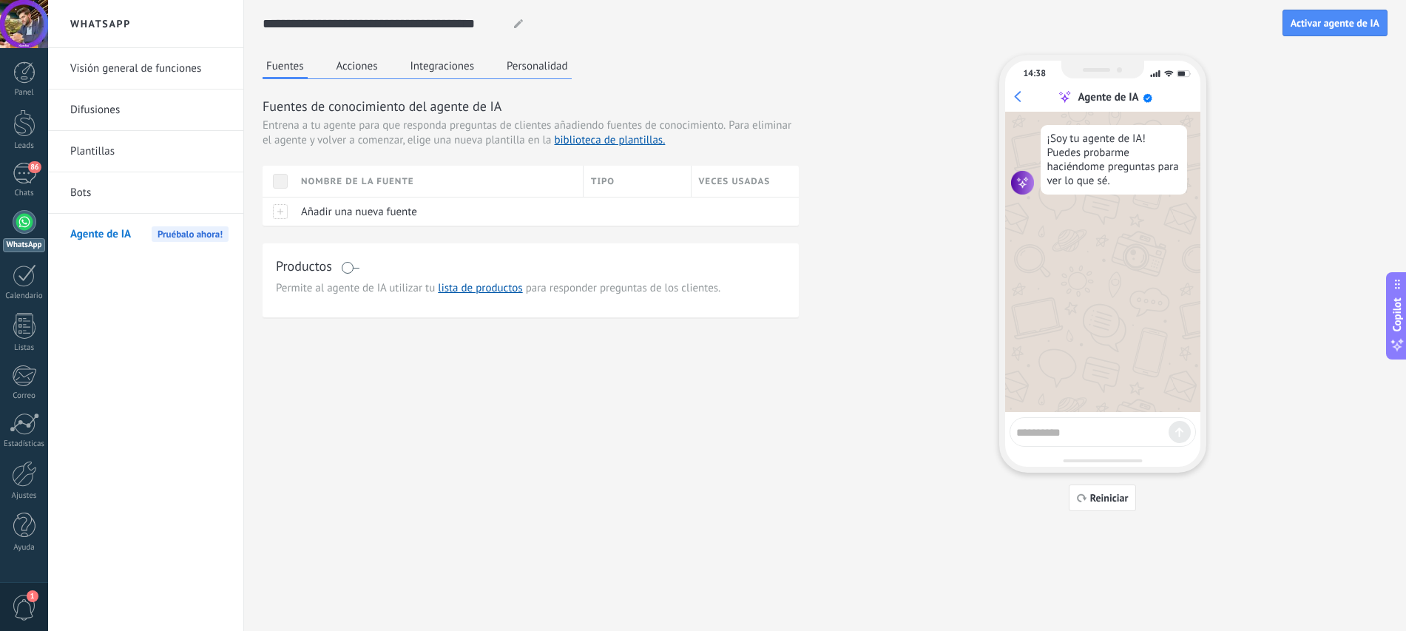
click at [105, 189] on link "Bots" at bounding box center [149, 192] width 158 height 41
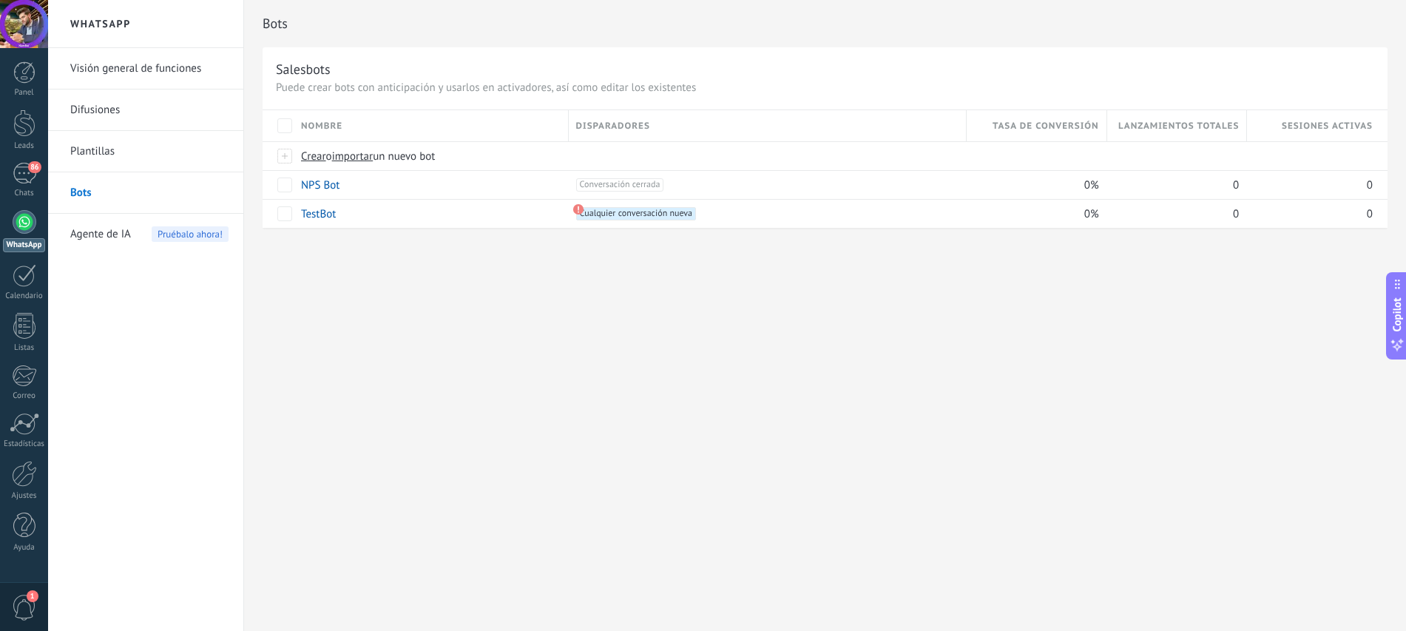
click at [109, 160] on link "Plantillas" at bounding box center [149, 151] width 158 height 41
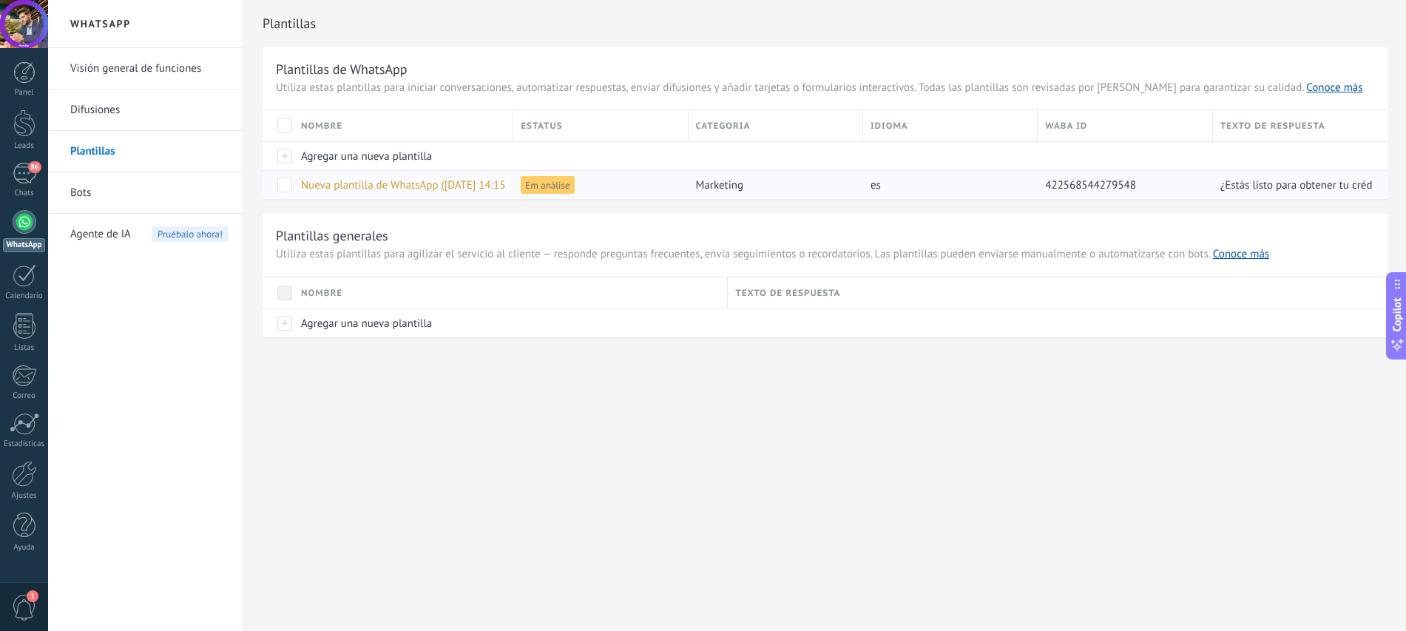
click at [559, 190] on span "Em análise" at bounding box center [547, 185] width 53 height 18
click at [498, 188] on span "Nueva plantilla de WhatsApp ([DATE] 14:15)" at bounding box center [405, 185] width 208 height 14
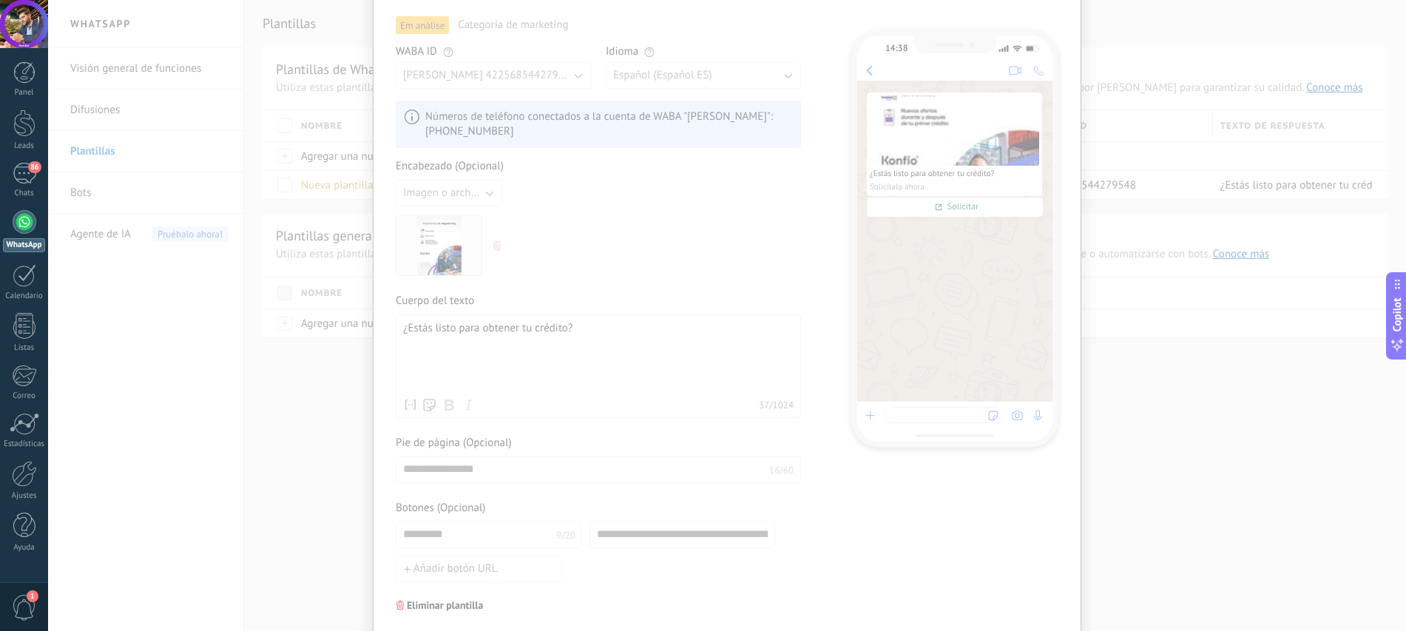
scroll to position [9, 0]
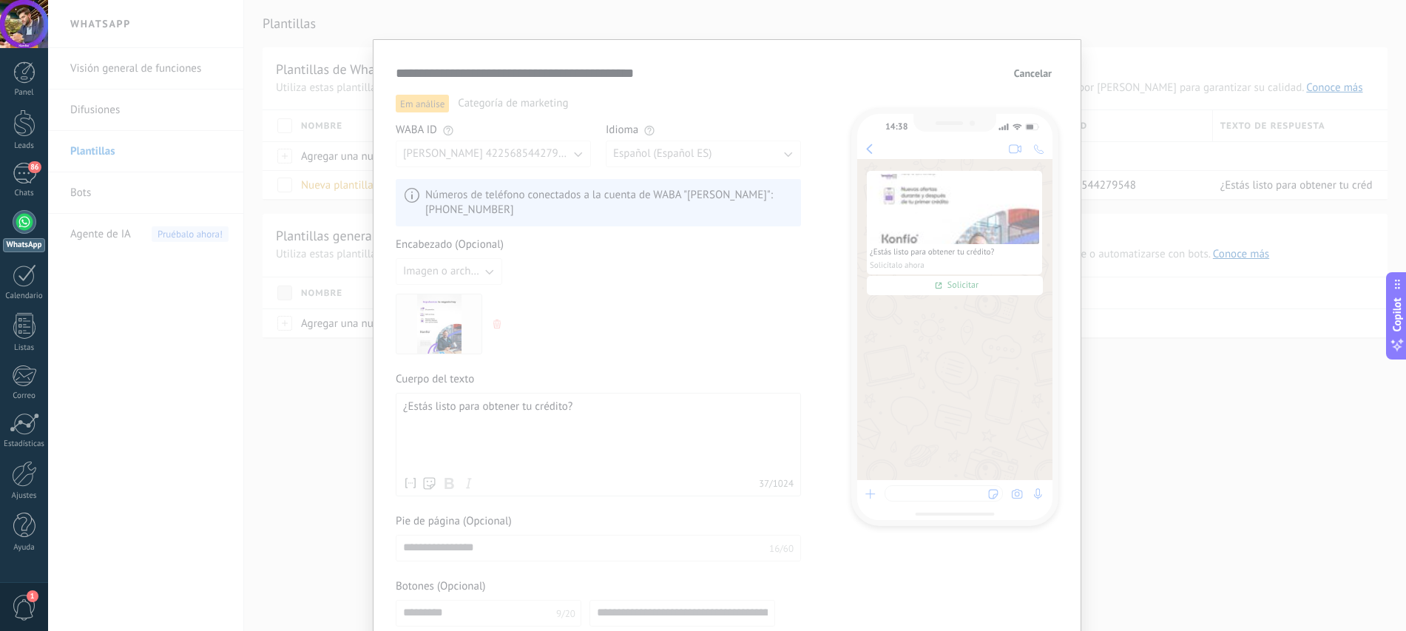
click at [1020, 73] on span "Cancelar" at bounding box center [1033, 73] width 38 height 10
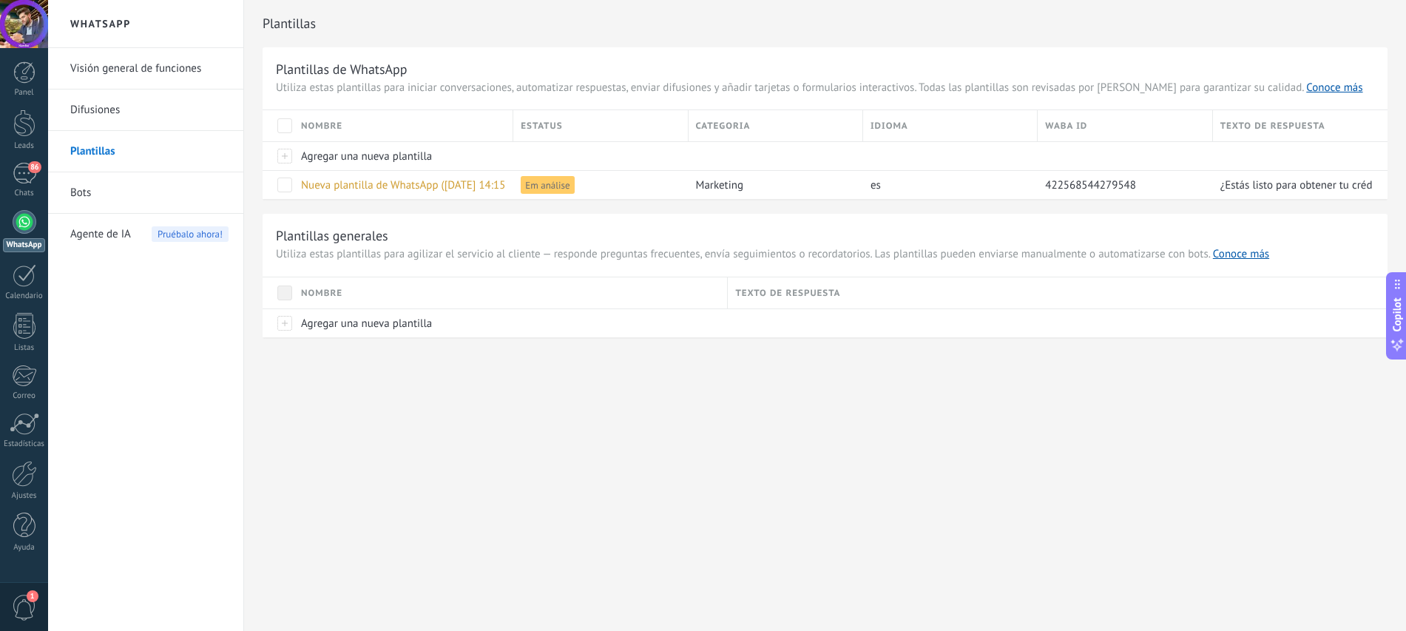
scroll to position [0, 0]
click at [351, 333] on div "Agregar una nueva plantilla" at bounding box center [507, 323] width 427 height 28
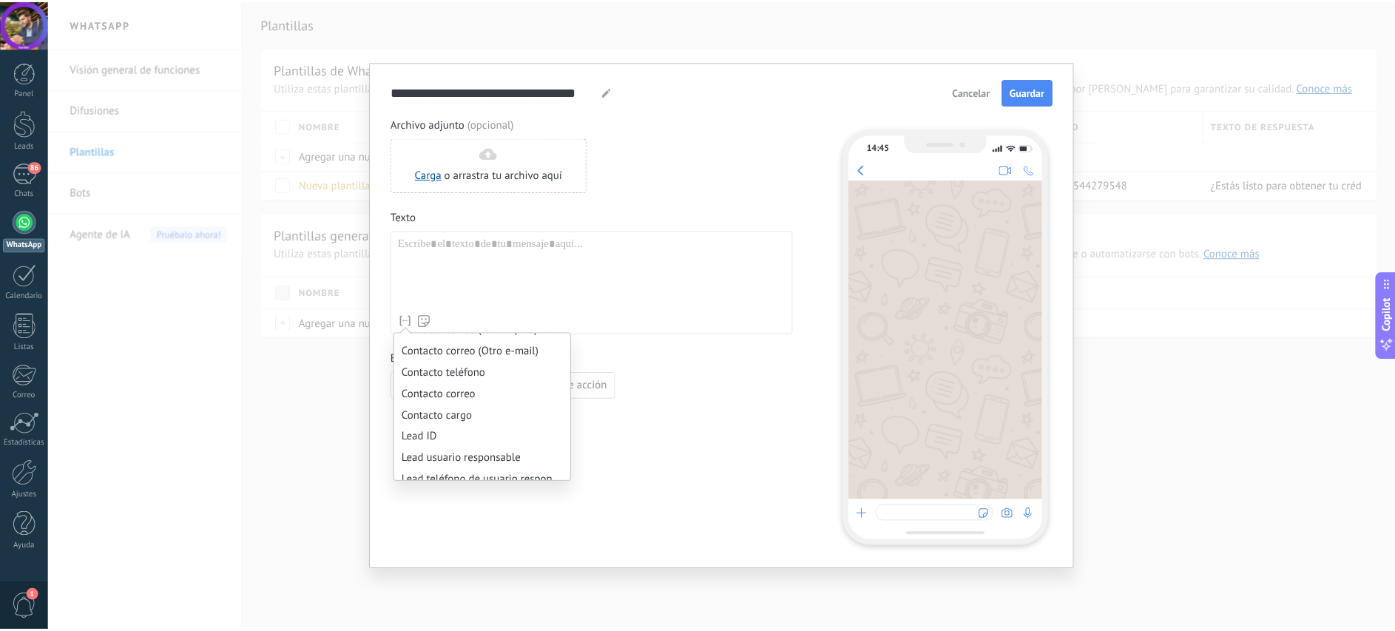
scroll to position [509, 0]
click at [312, 416] on div "**********" at bounding box center [727, 315] width 1358 height 631
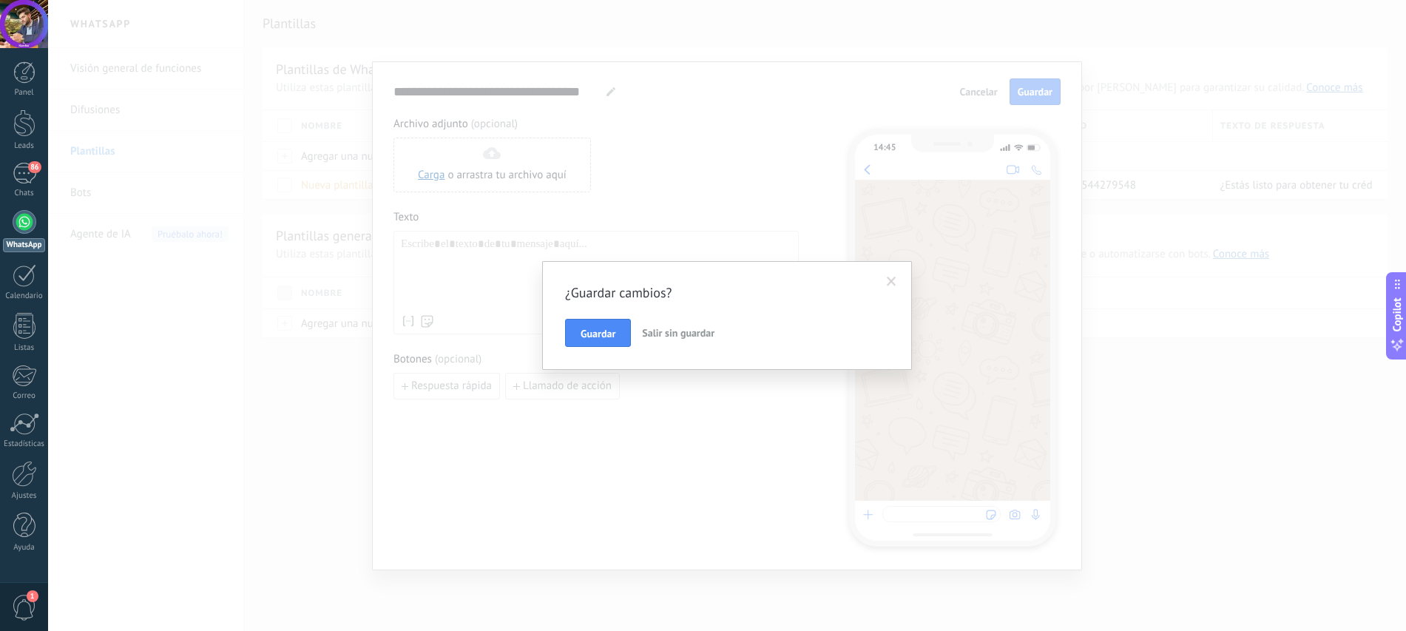
click at [701, 334] on span "Salir sin guardar" at bounding box center [678, 332] width 72 height 13
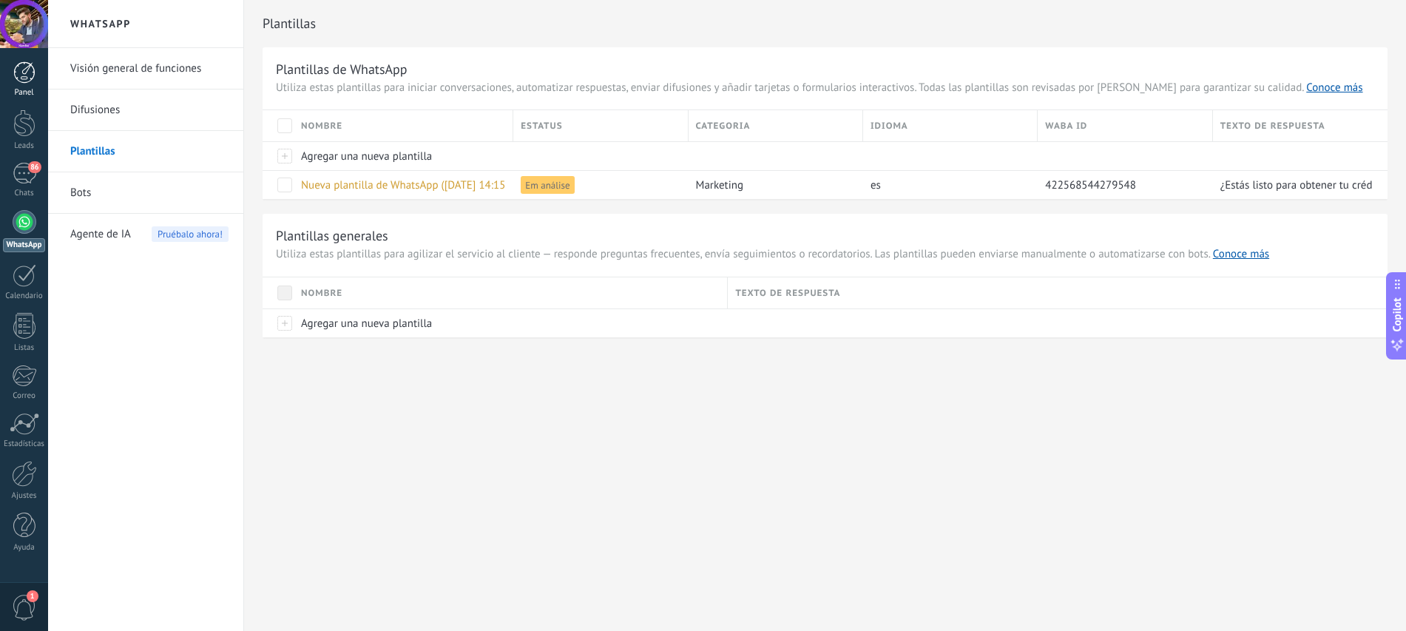
click at [29, 89] on div "Panel" at bounding box center [24, 93] width 43 height 10
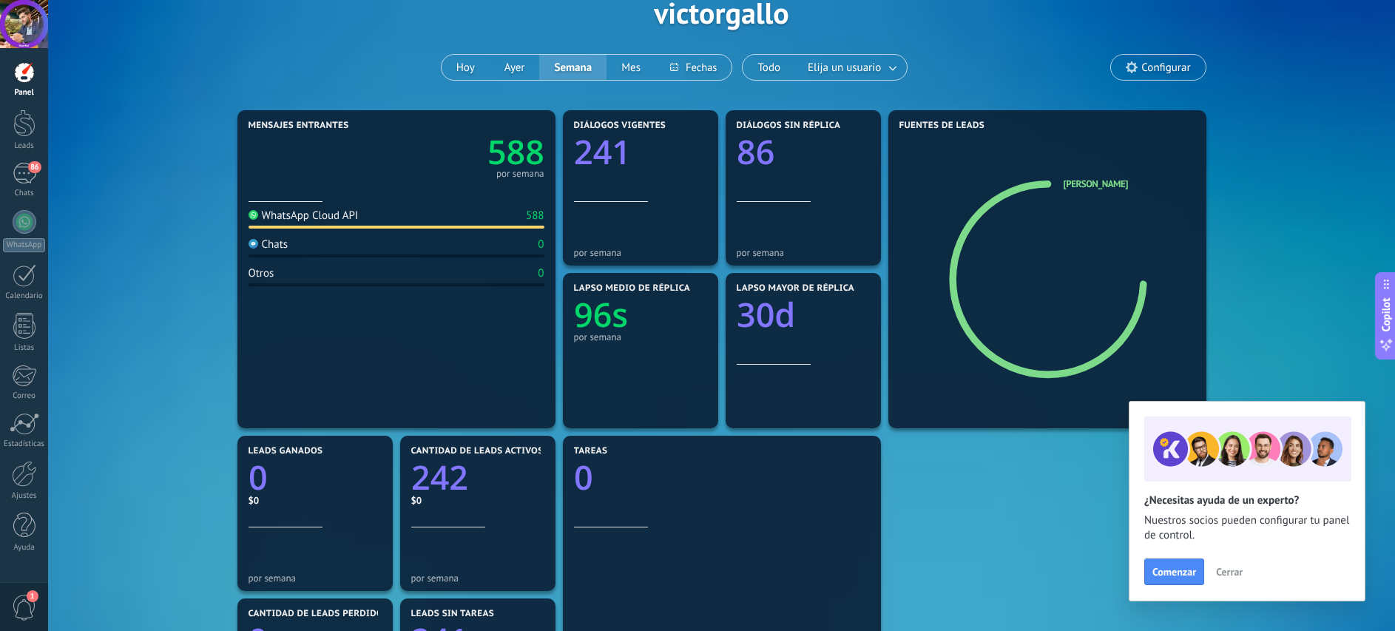
scroll to position [92, 0]
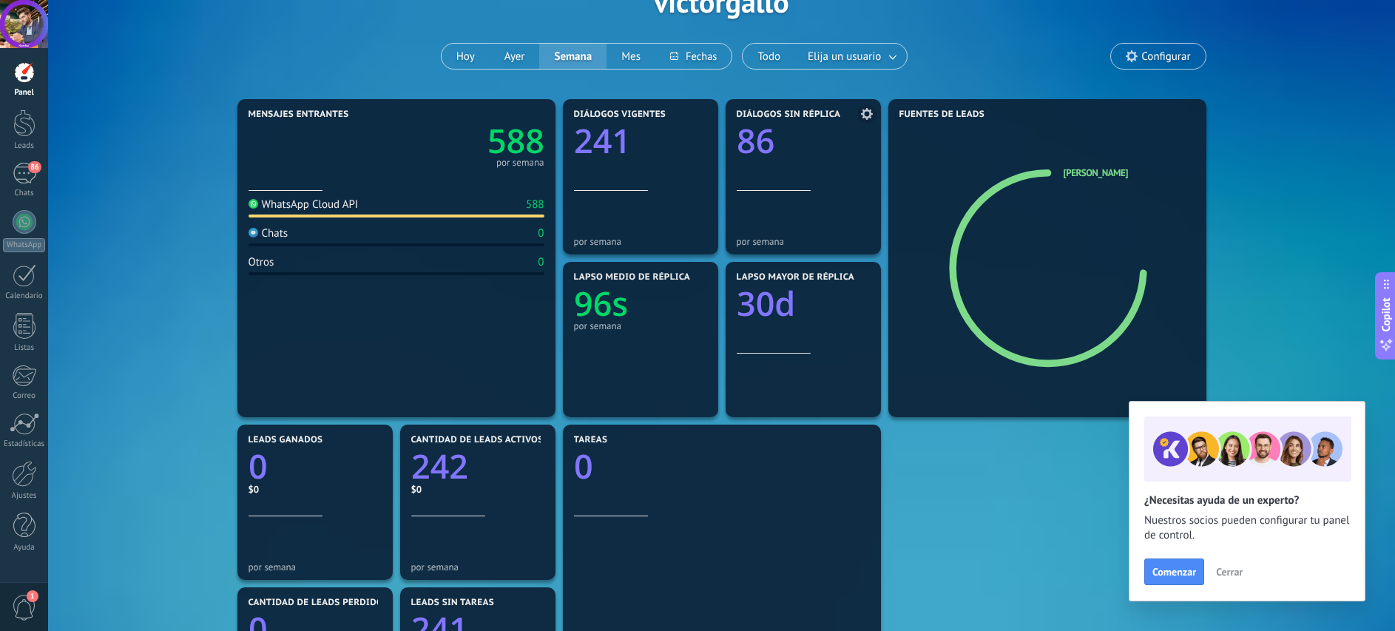
click at [789, 187] on div "Diálogos sin réplica 86" at bounding box center [803, 149] width 133 height 81
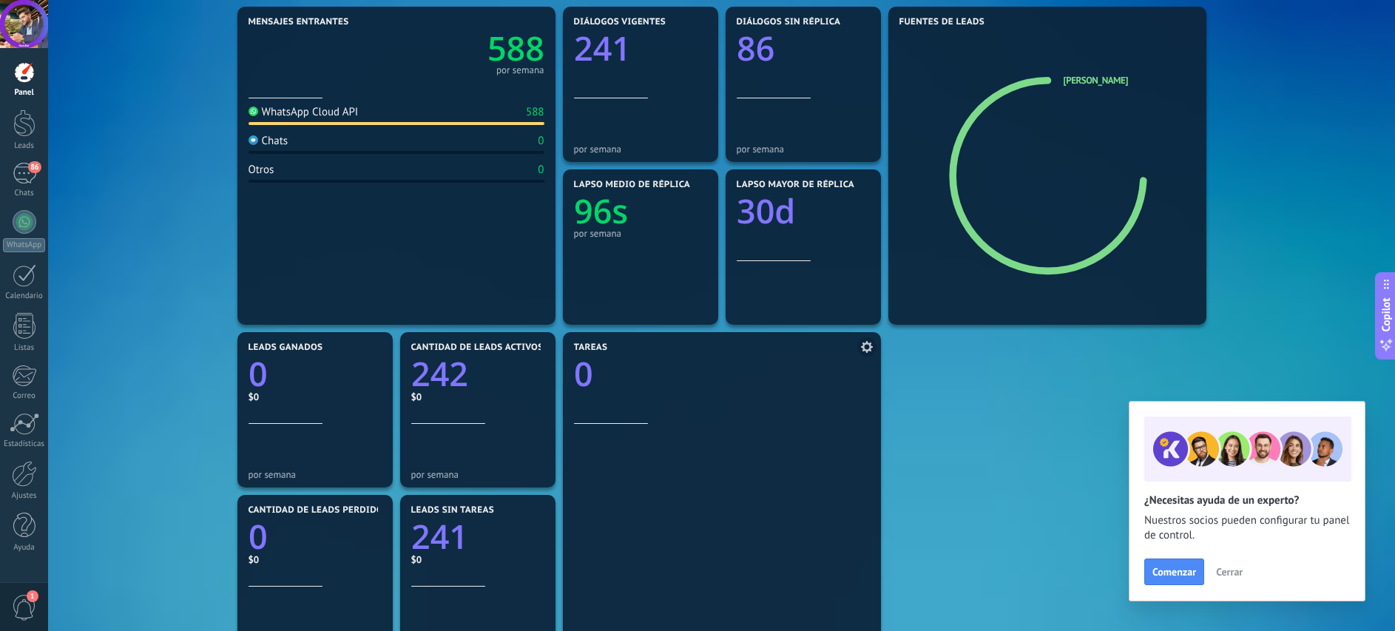
scroll to position [161, 0]
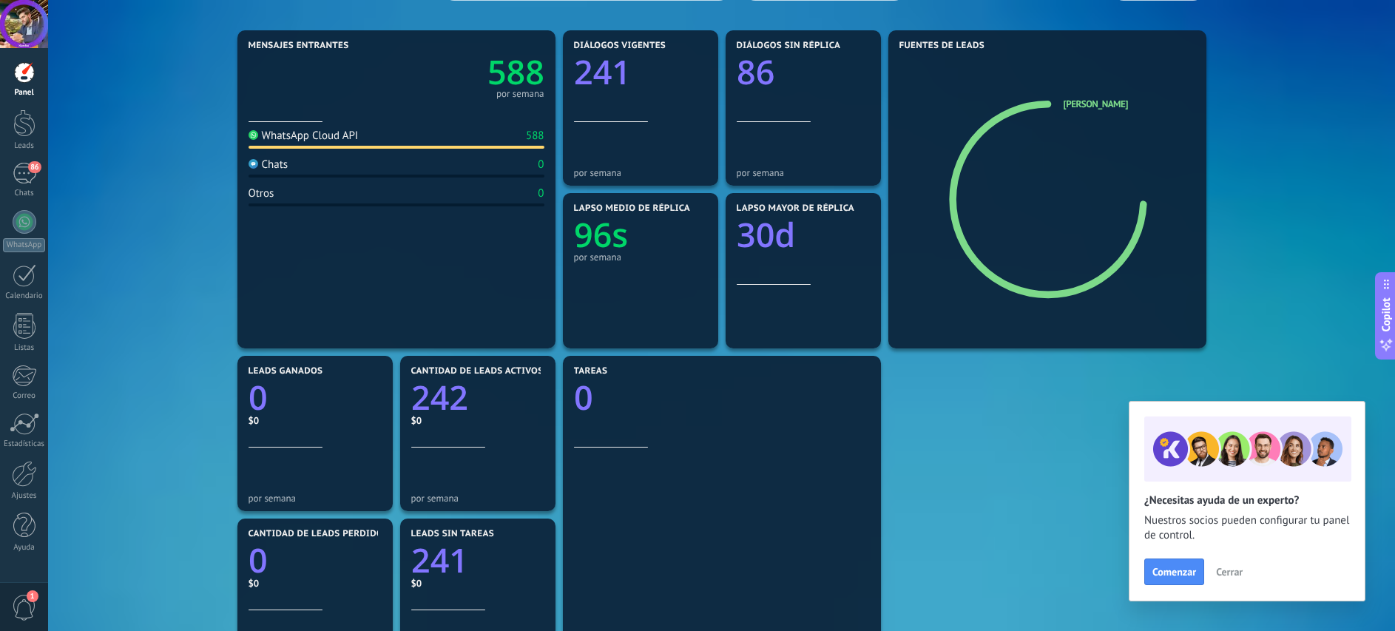
click at [1242, 571] on span "Cerrar" at bounding box center [1229, 572] width 27 height 10
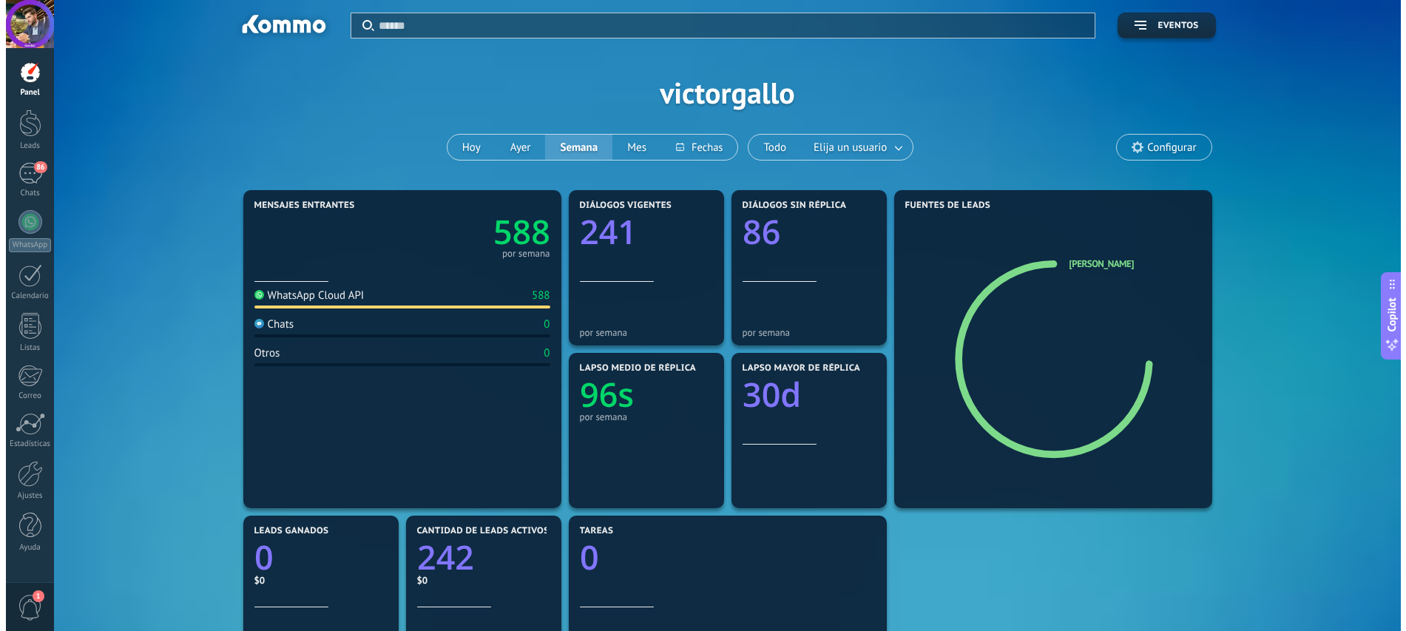
scroll to position [0, 0]
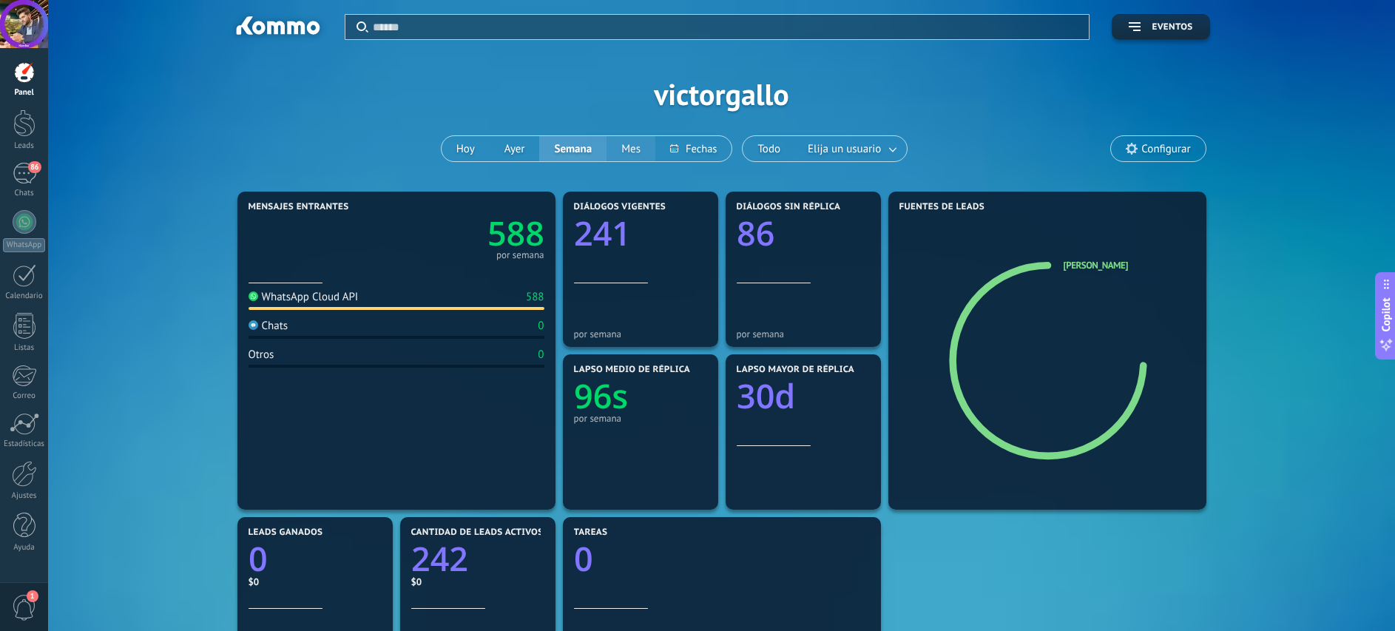
click at [649, 151] on button "Mes" at bounding box center [630, 148] width 49 height 25
click at [38, 191] on div "Chats" at bounding box center [24, 194] width 43 height 10
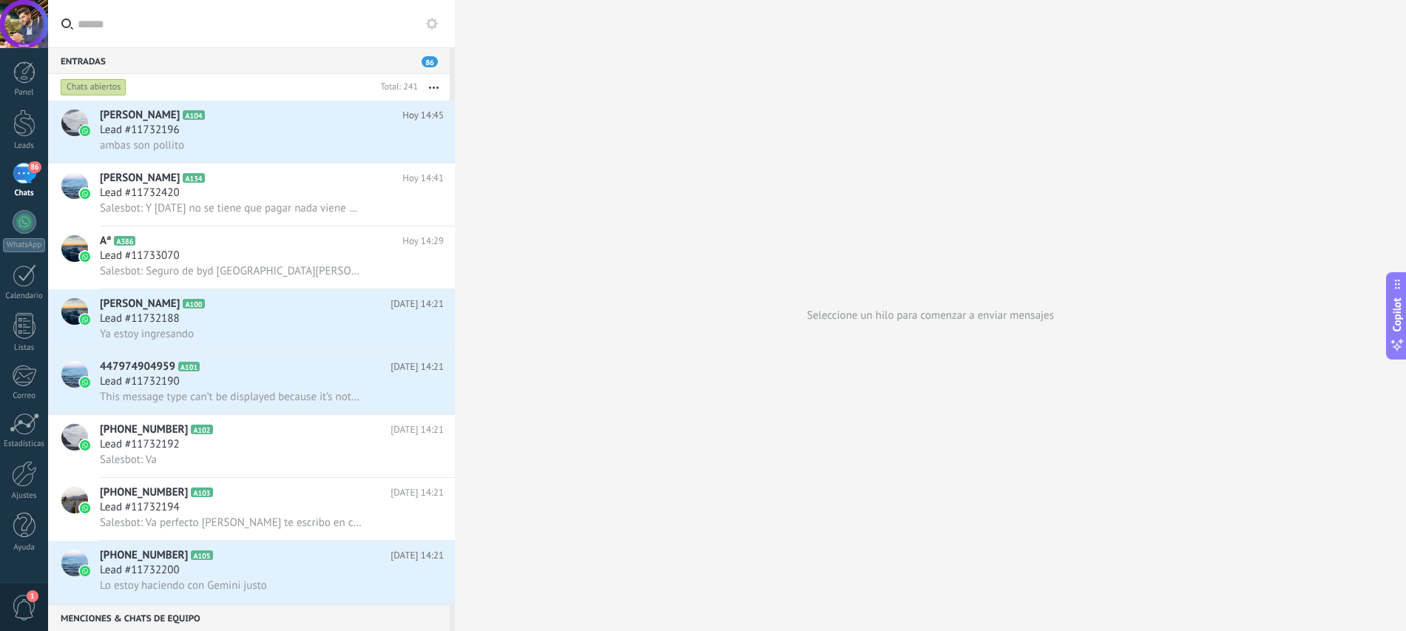
click at [17, 614] on span "1" at bounding box center [24, 608] width 25 height 26
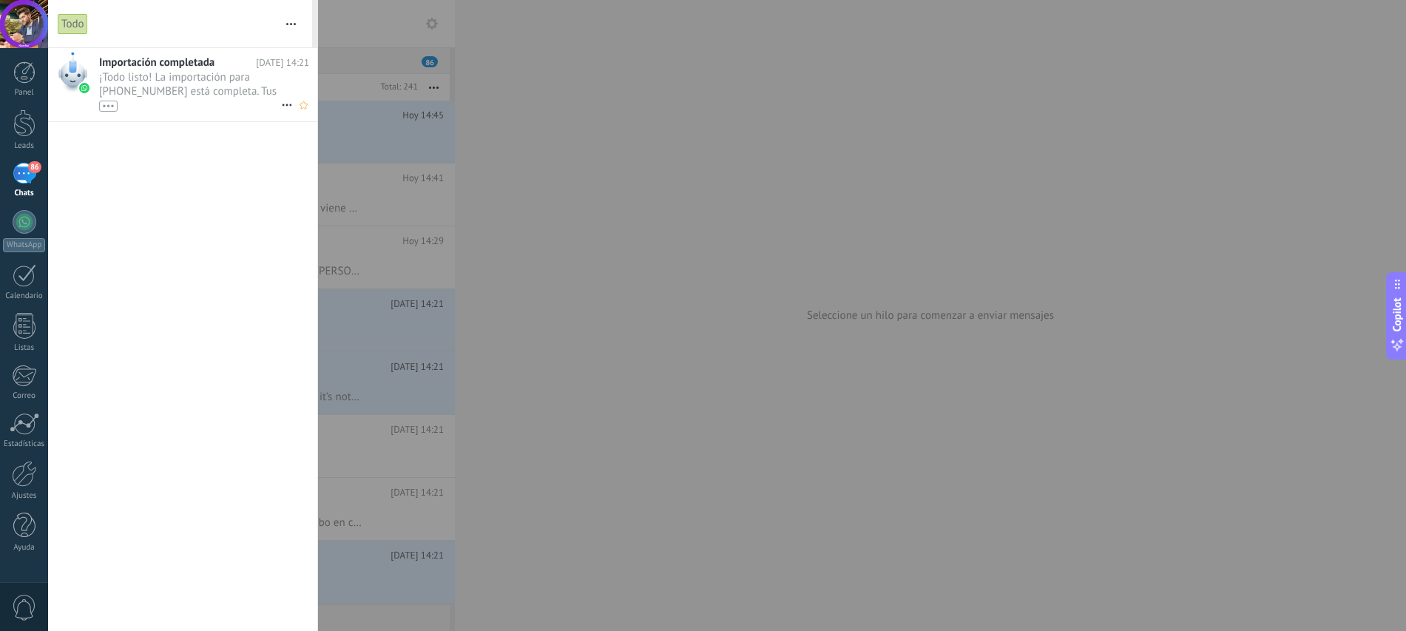
click at [189, 106] on div "•••" at bounding box center [190, 105] width 182 height 13
click at [35, 223] on div at bounding box center [25, 222] width 24 height 24
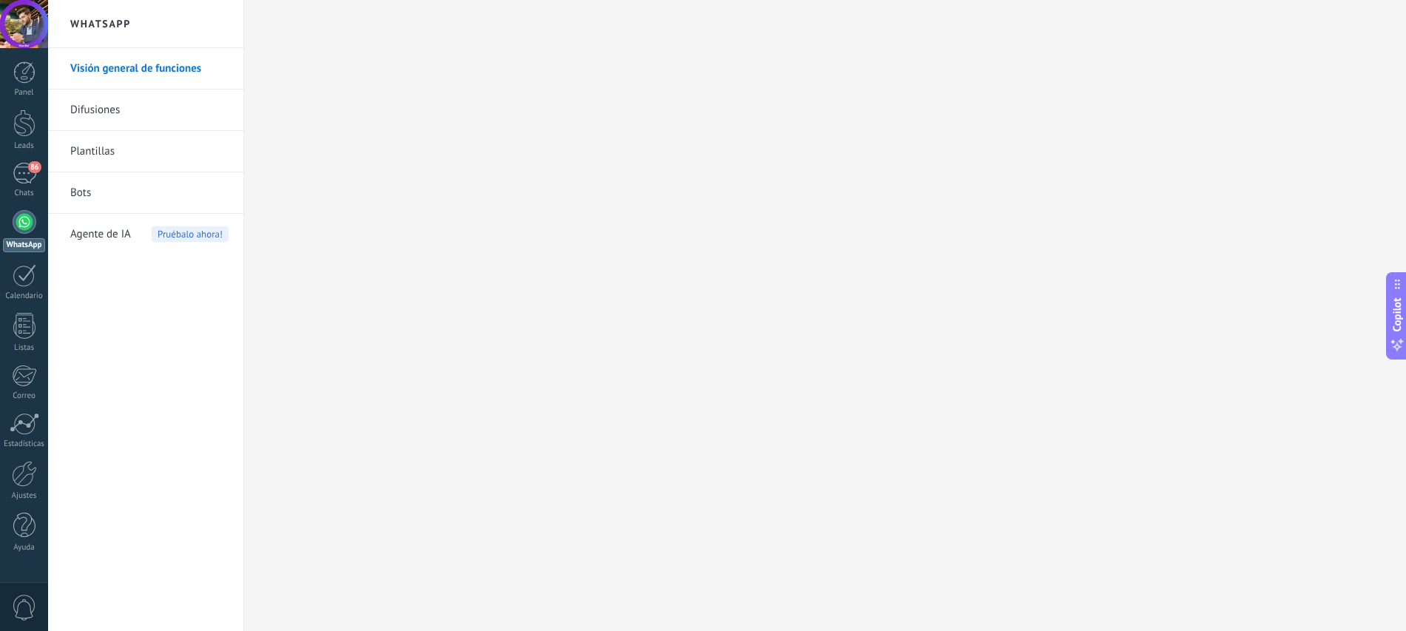
click at [138, 166] on link "Plantillas" at bounding box center [149, 151] width 158 height 41
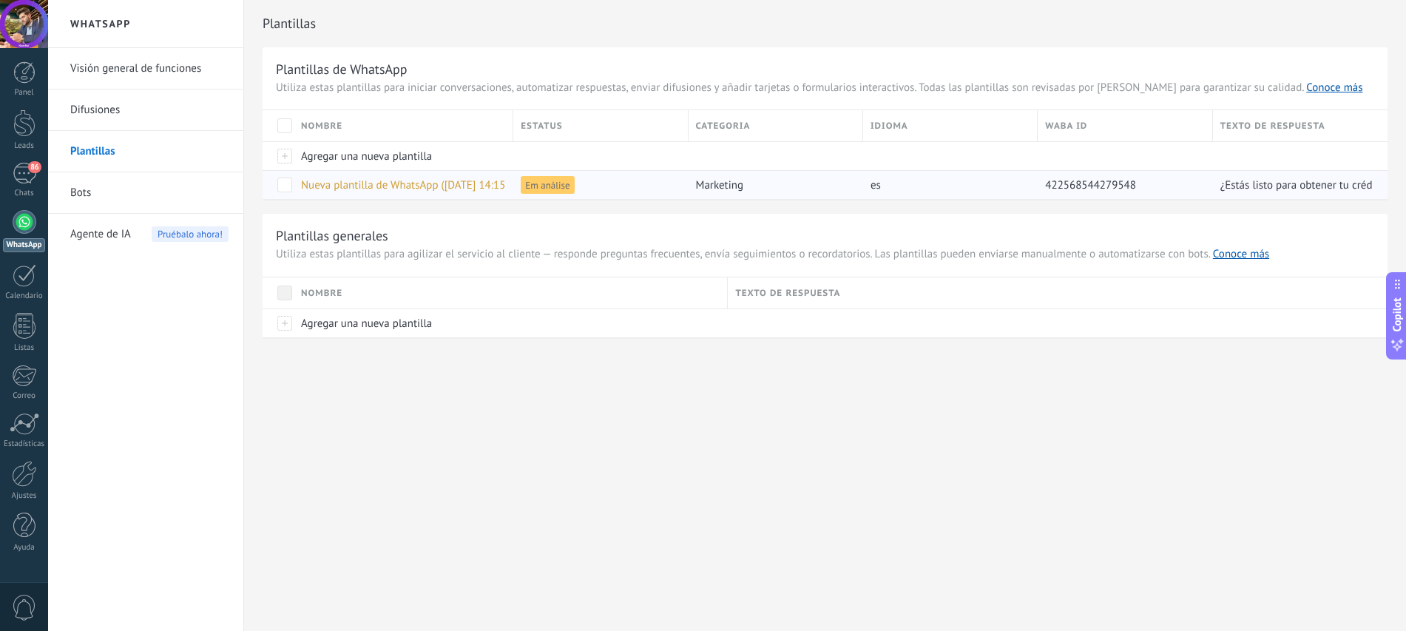
click at [524, 183] on span "Em análise" at bounding box center [547, 185] width 53 height 18
click at [403, 166] on div "Agregar una nueva plantilla" at bounding box center [400, 156] width 212 height 28
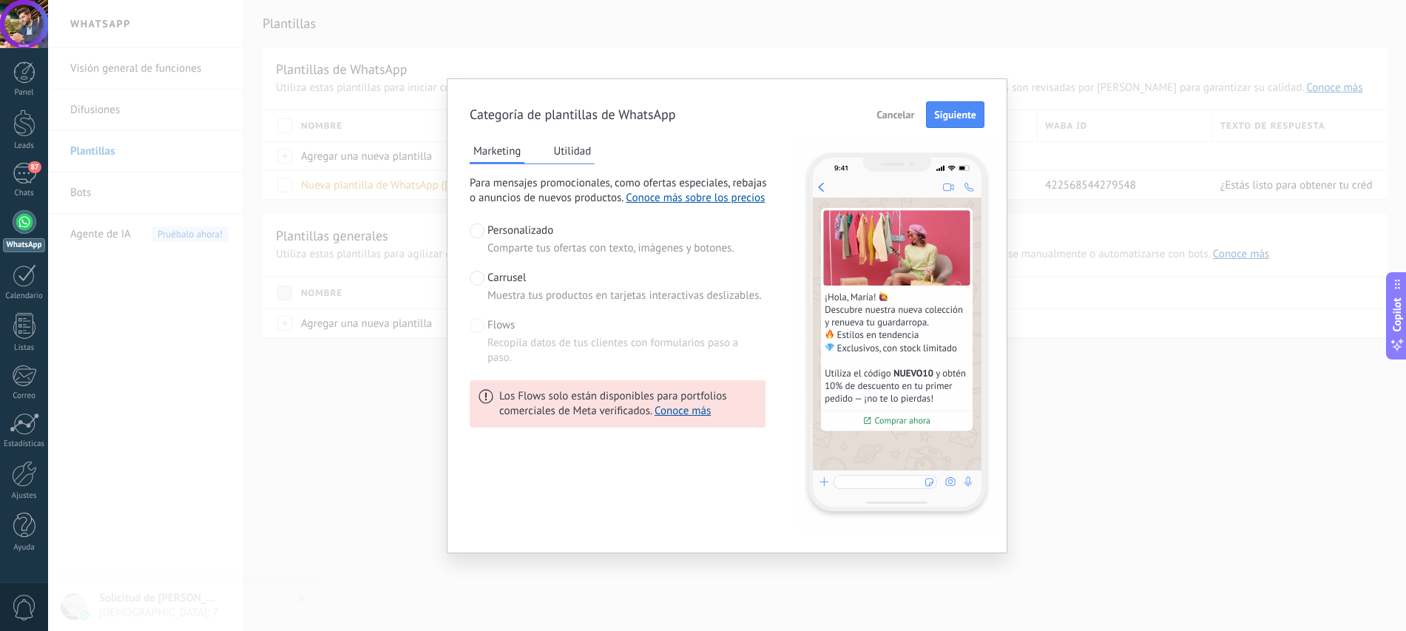
click at [578, 158] on button "Utilidad" at bounding box center [571, 151] width 45 height 22
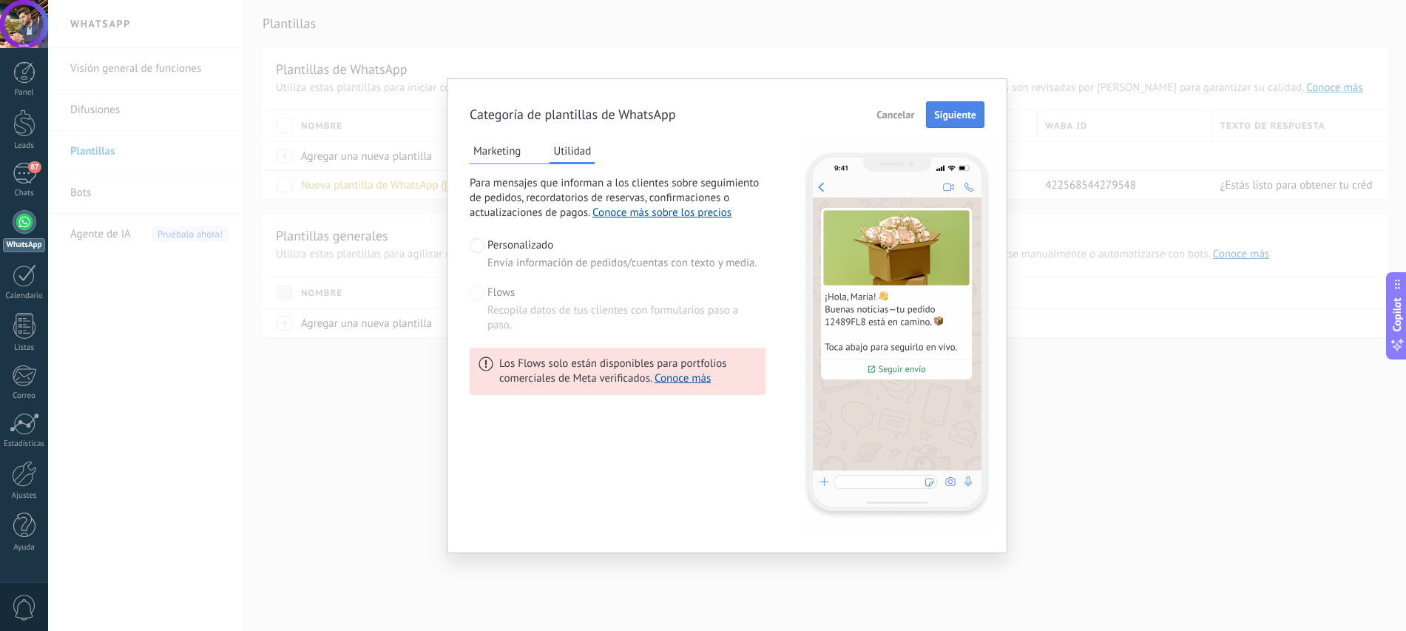
click at [982, 120] on button "Siguiente" at bounding box center [955, 114] width 58 height 27
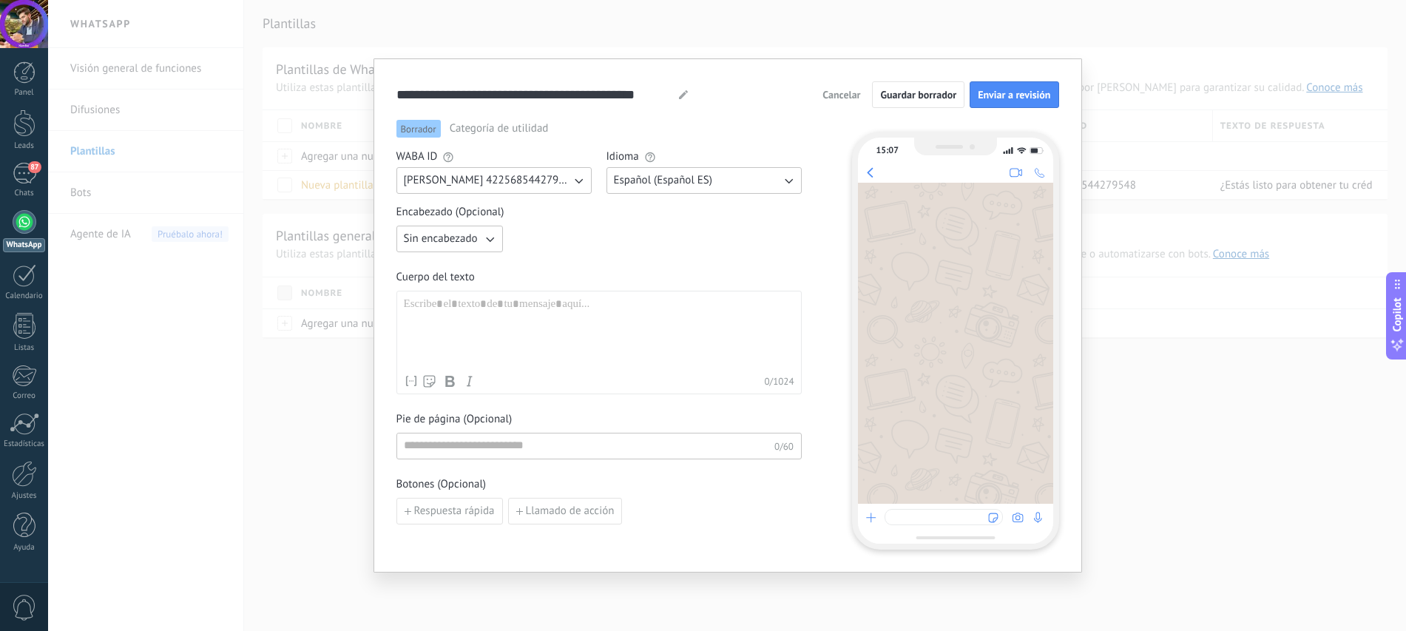
scroll to position [1, 0]
click at [473, 250] on button "Sin encabezado" at bounding box center [449, 237] width 106 height 27
click at [460, 279] on li "Imagen o archivo" at bounding box center [445, 287] width 115 height 25
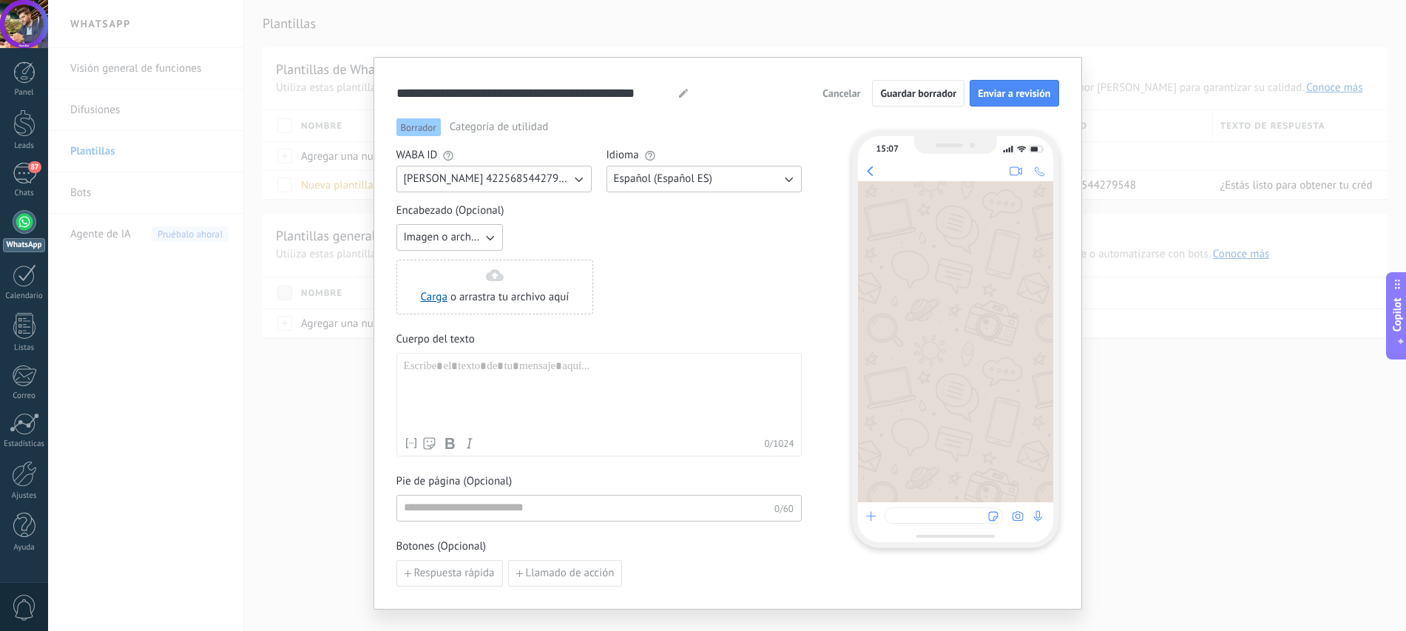
click at [460, 279] on div "Carga o arrastra tu archivo aquí Arrastra aquí" at bounding box center [495, 286] width 149 height 35
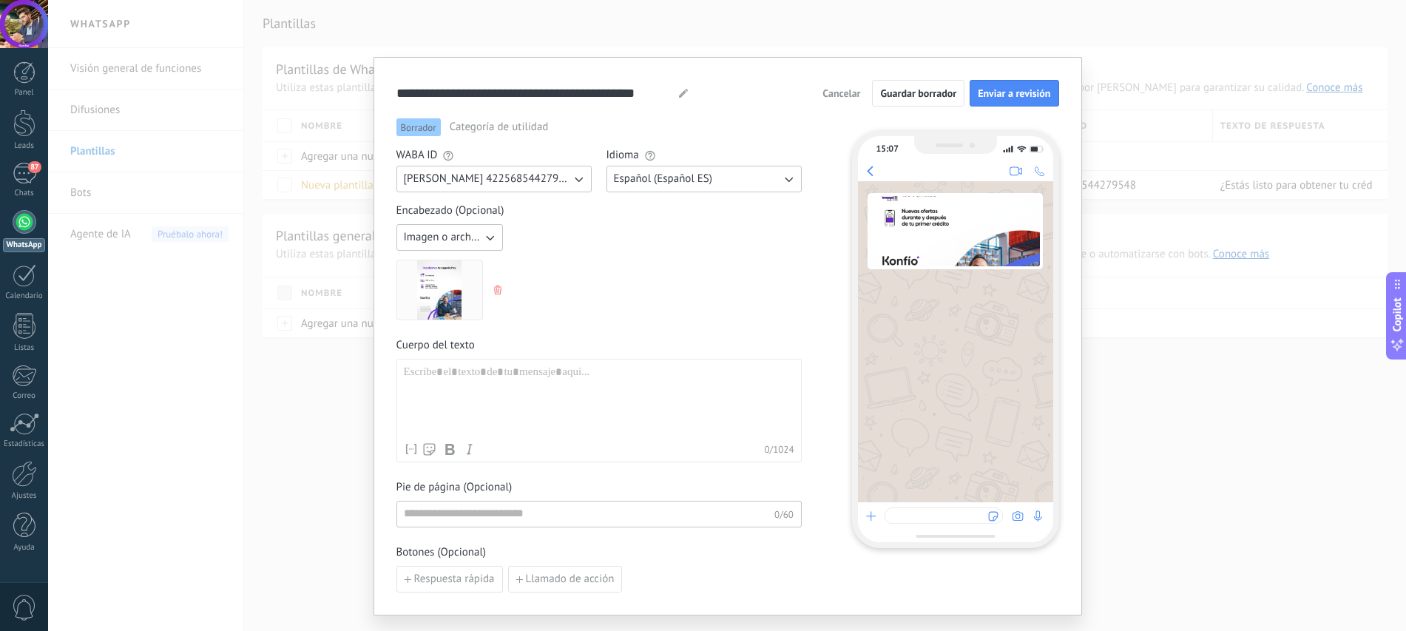
click at [518, 375] on div at bounding box center [599, 400] width 390 height 70
click at [440, 571] on button "Respuesta rápida" at bounding box center [449, 579] width 106 height 27
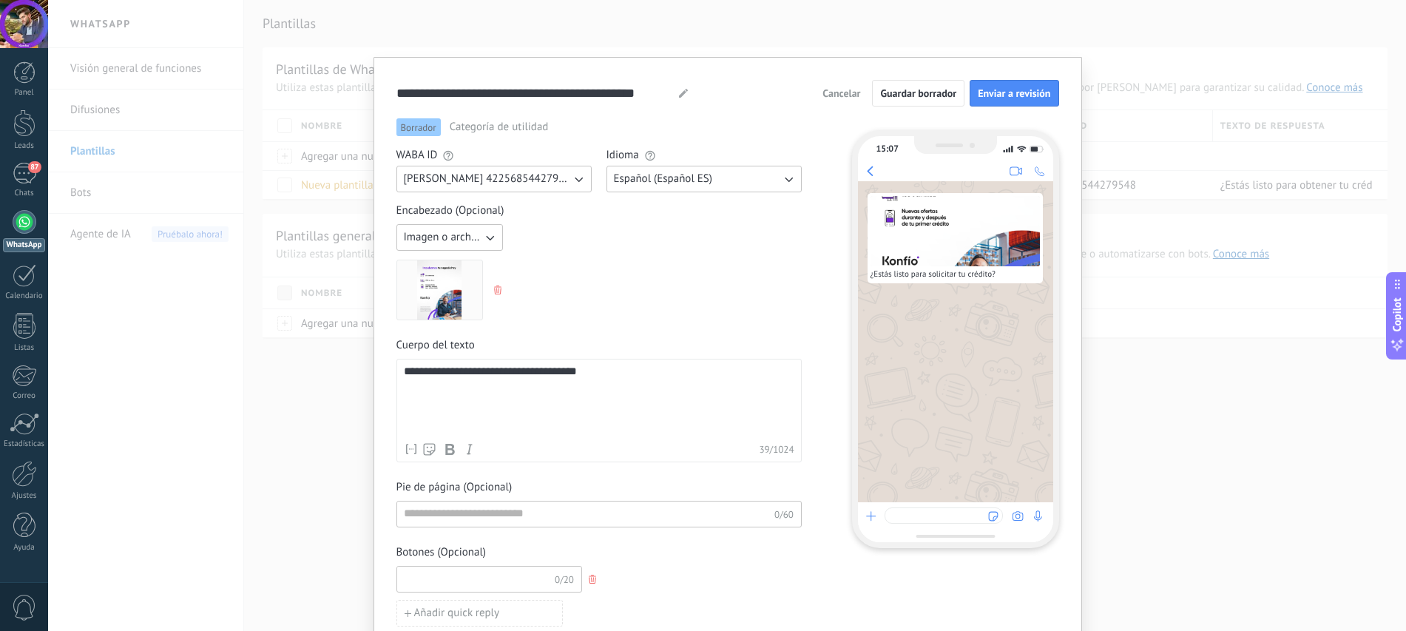
click at [440, 571] on input at bounding box center [476, 579] width 158 height 24
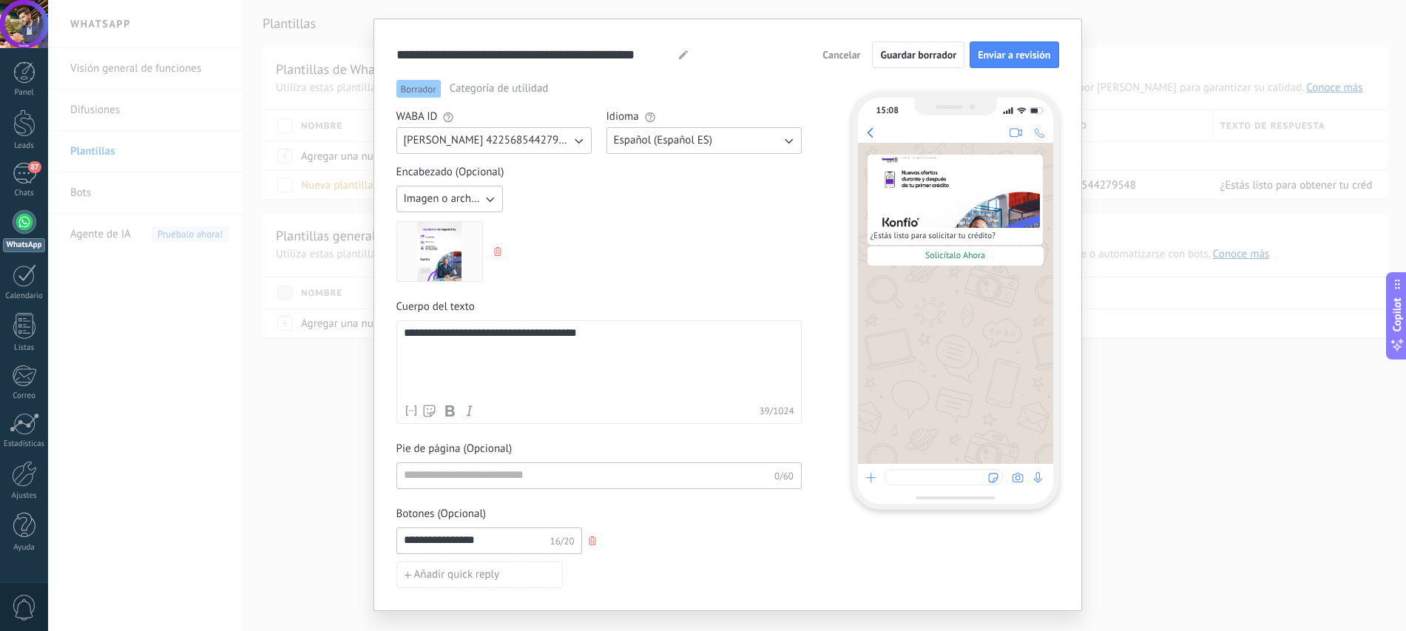
scroll to position [71, 0]
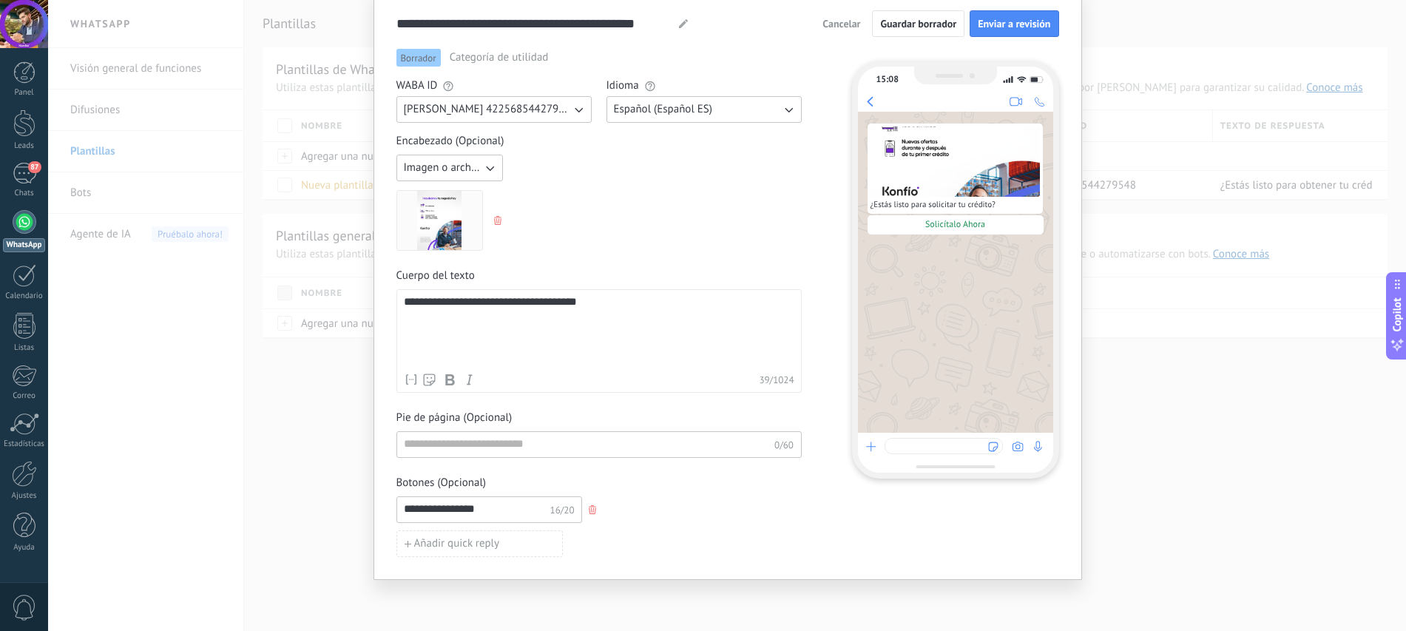
click at [527, 515] on input "**********" at bounding box center [476, 509] width 158 height 24
type input "**********"
click at [496, 536] on button "Añadir quick reply" at bounding box center [479, 543] width 166 height 27
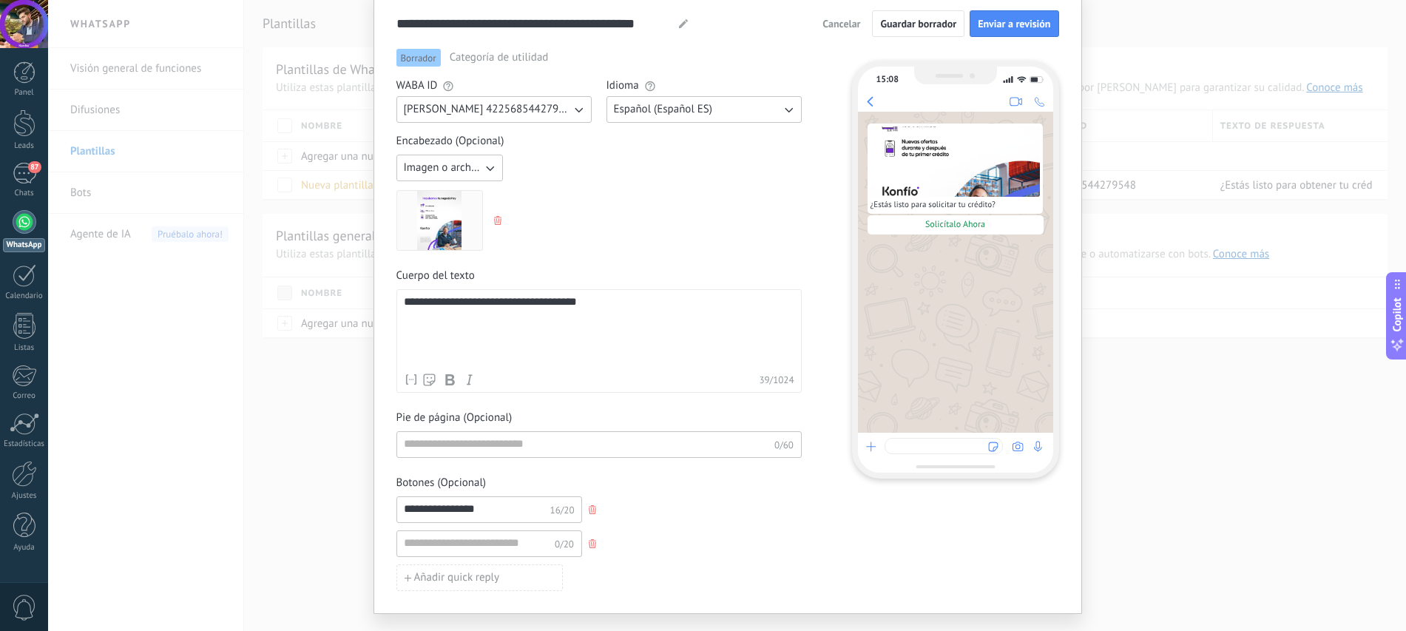
click at [498, 505] on input "**********" at bounding box center [476, 509] width 158 height 24
click at [589, 541] on use "button" at bounding box center [592, 543] width 7 height 9
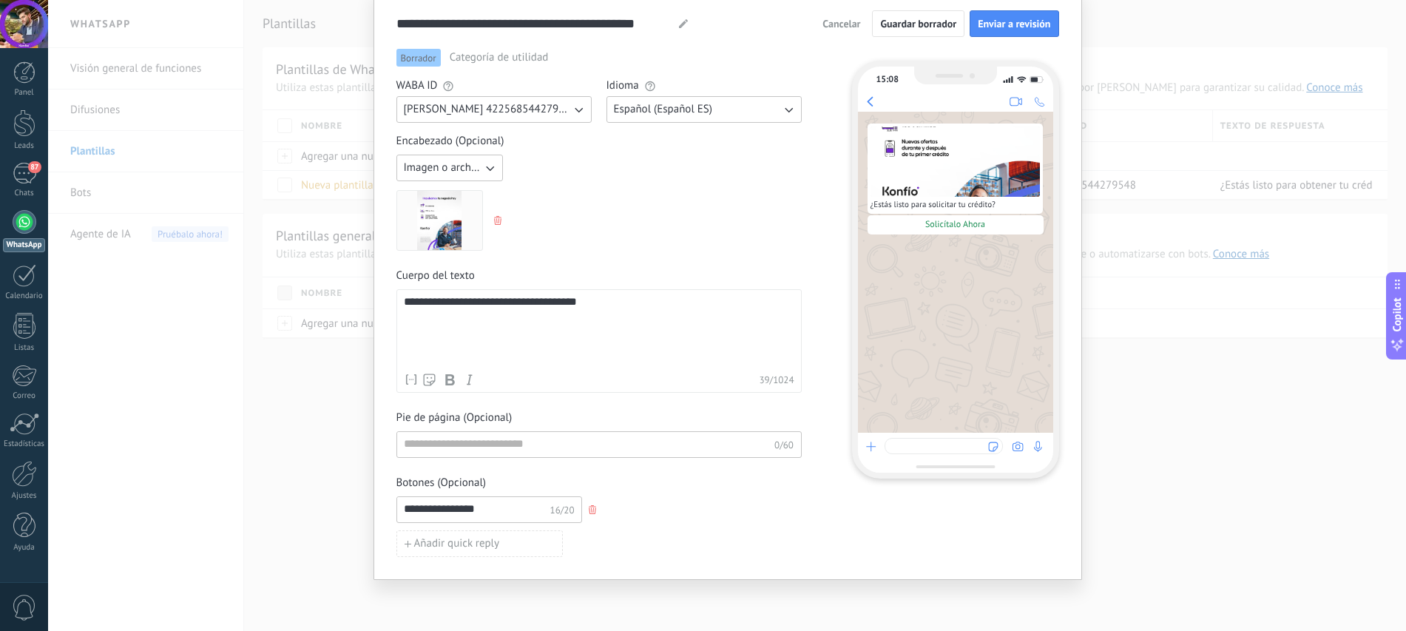
click at [525, 507] on input "**********" at bounding box center [476, 509] width 158 height 24
click at [494, 454] on input at bounding box center [585, 444] width 377 height 24
click at [519, 501] on input "**********" at bounding box center [476, 509] width 158 height 24
click at [589, 507] on icon "button" at bounding box center [592, 509] width 7 height 9
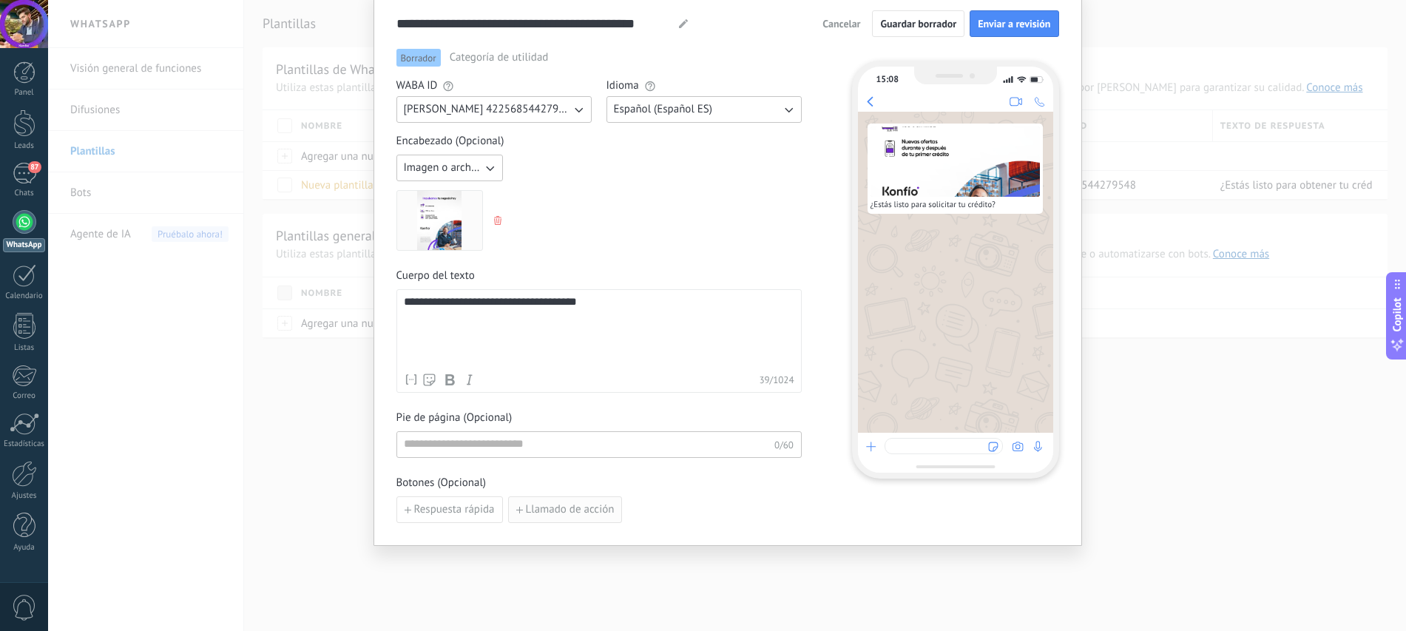
click at [581, 515] on span "Llamado de acción" at bounding box center [570, 509] width 89 height 10
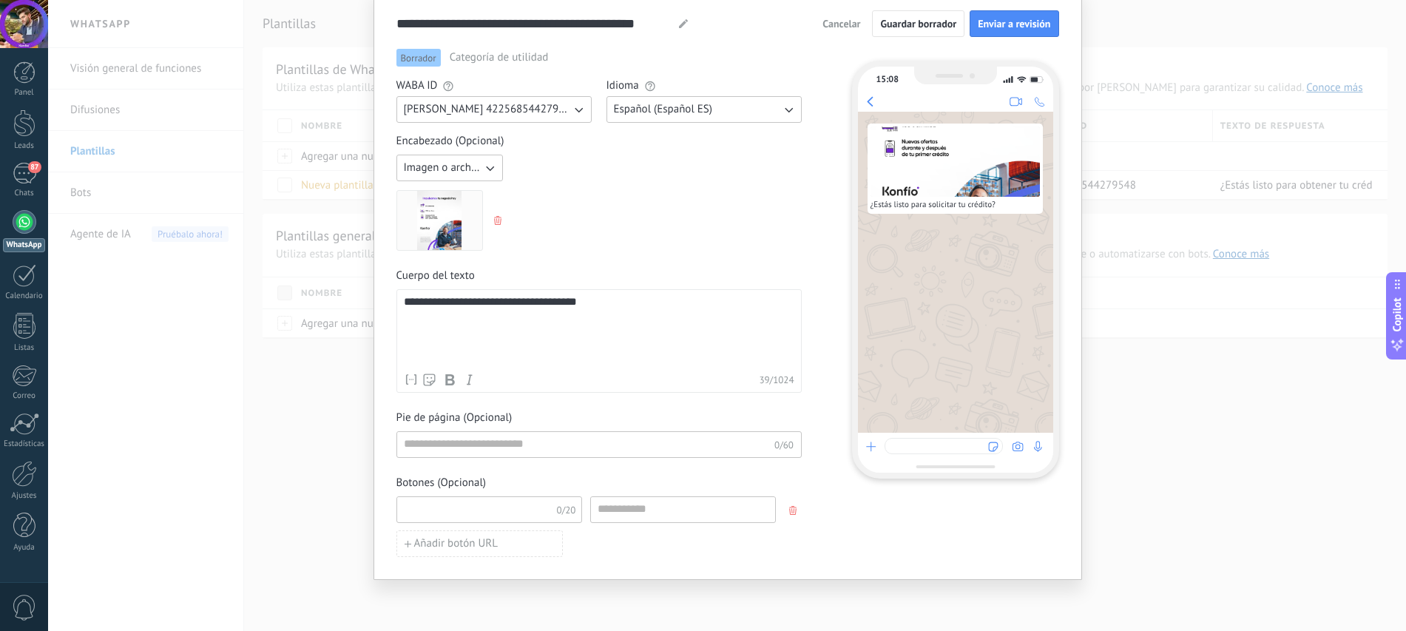
click at [513, 511] on input at bounding box center [476, 509] width 158 height 24
type input "**********"
click at [641, 506] on input at bounding box center [683, 509] width 184 height 24
paste input "**********"
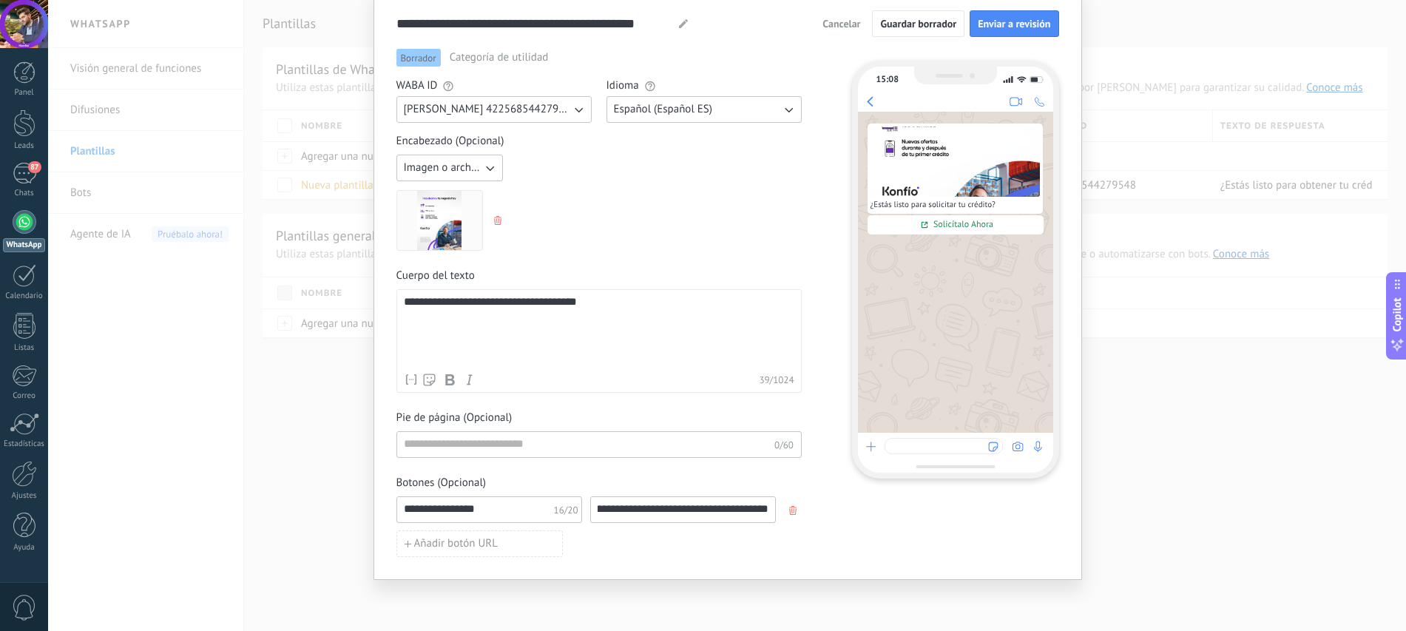
type input "**********"
click at [713, 533] on div "Añadir botón URL" at bounding box center [598, 543] width 405 height 27
click at [1035, 21] on span "Enviar a revisión" at bounding box center [1014, 23] width 72 height 10
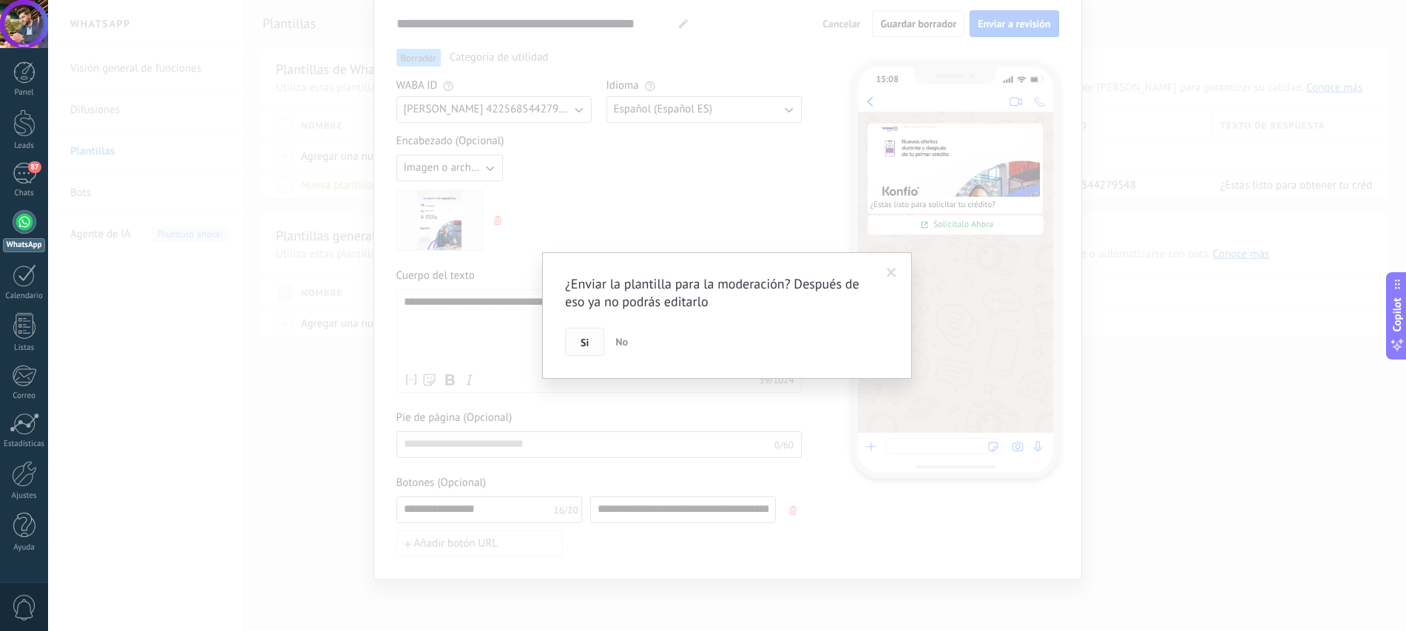
click at [595, 342] on button "Si" at bounding box center [584, 342] width 39 height 28
